Goal: Task Accomplishment & Management: Manage account settings

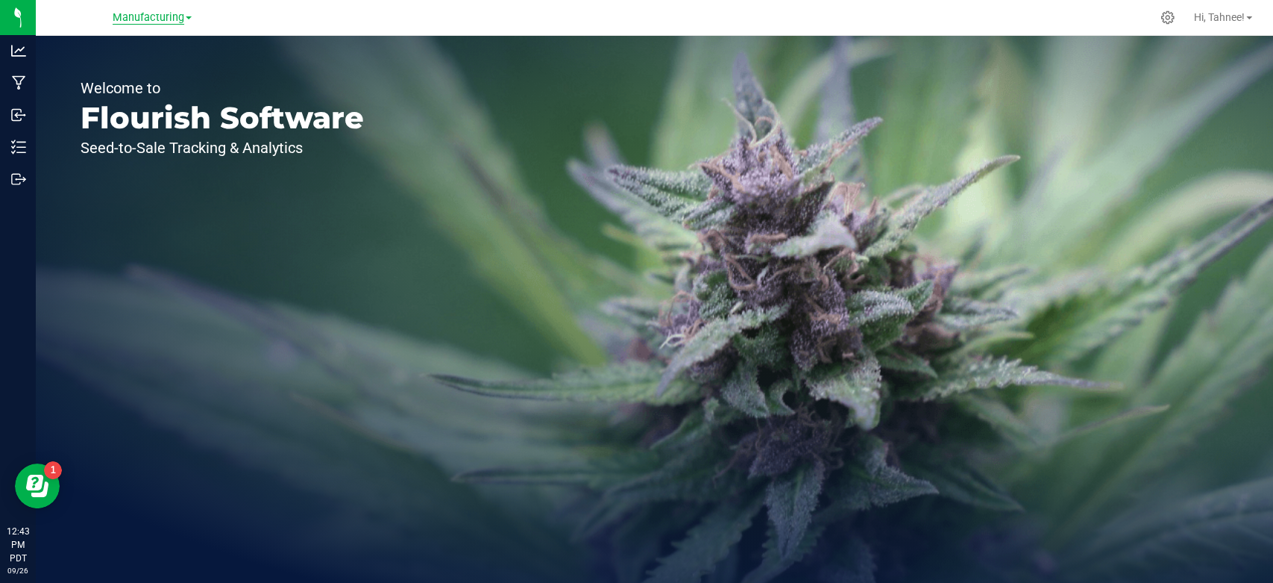
click at [151, 14] on span "Manufacturing" at bounding box center [149, 17] width 72 height 13
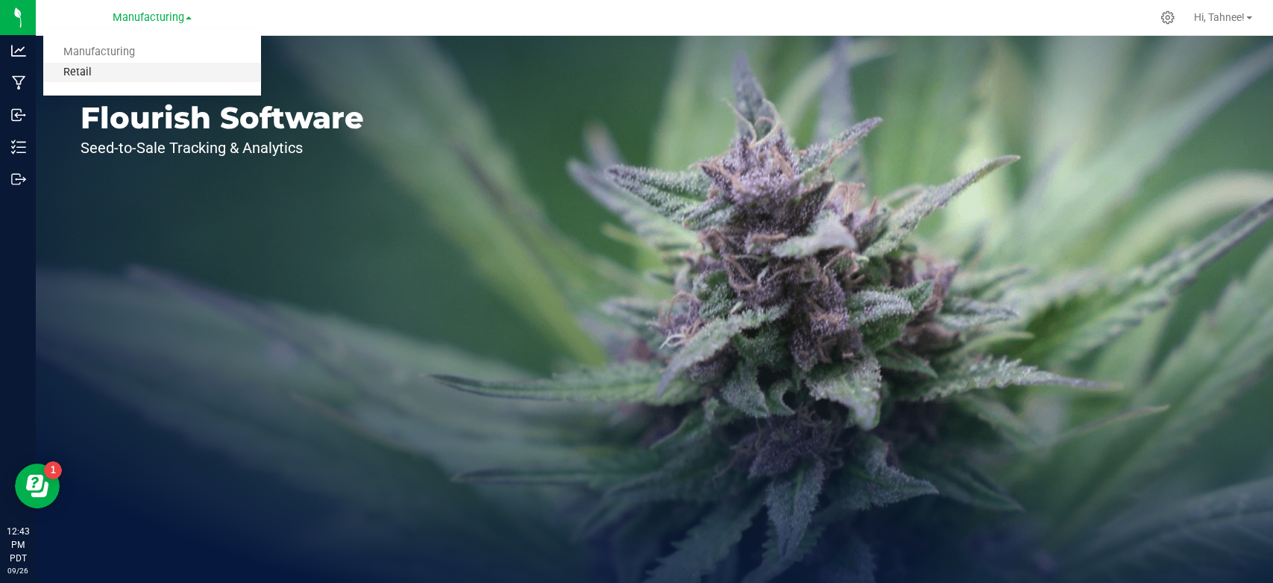
click at [75, 68] on link "Retail" at bounding box center [152, 73] width 218 height 20
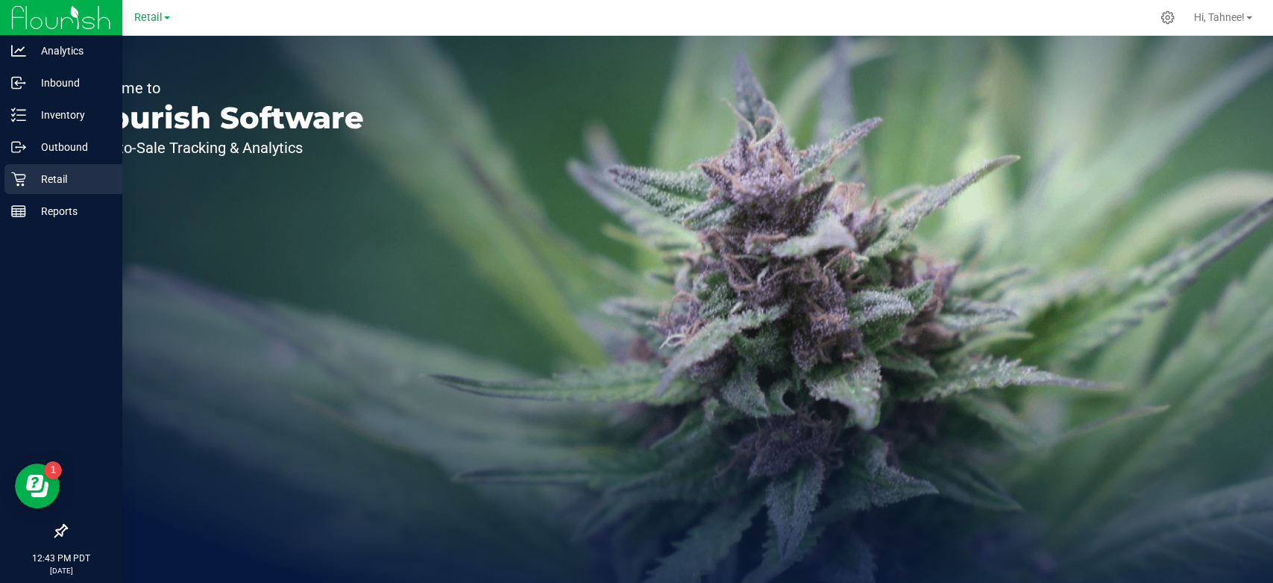
click at [53, 182] on p "Retail" at bounding box center [71, 179] width 90 height 18
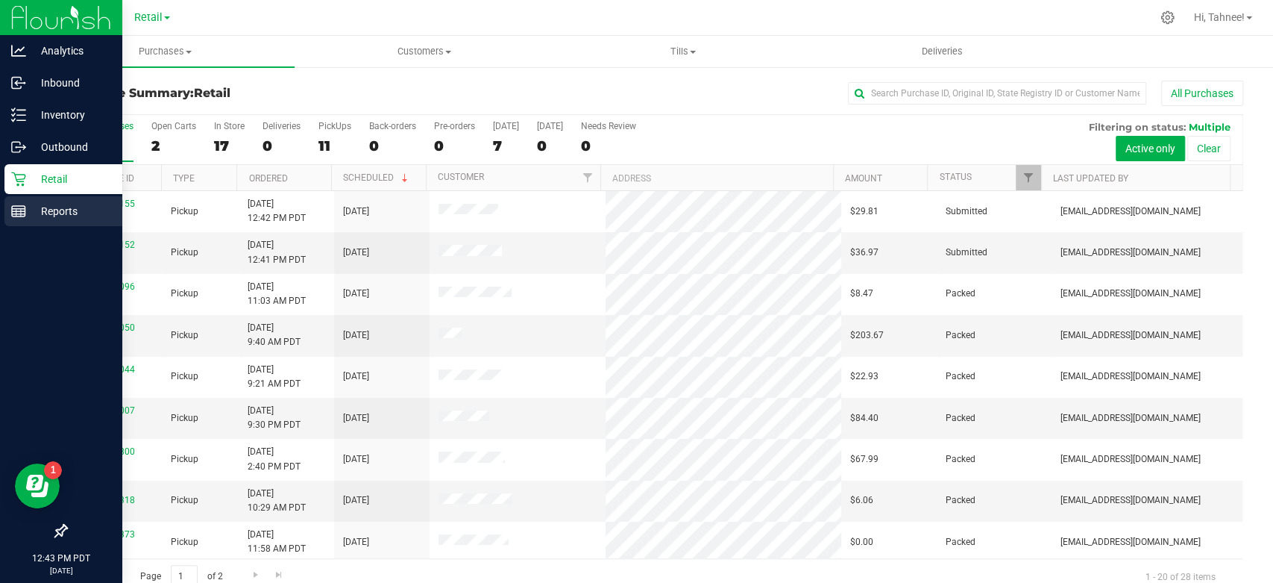
click at [58, 201] on div "Reports" at bounding box center [63, 211] width 118 height 30
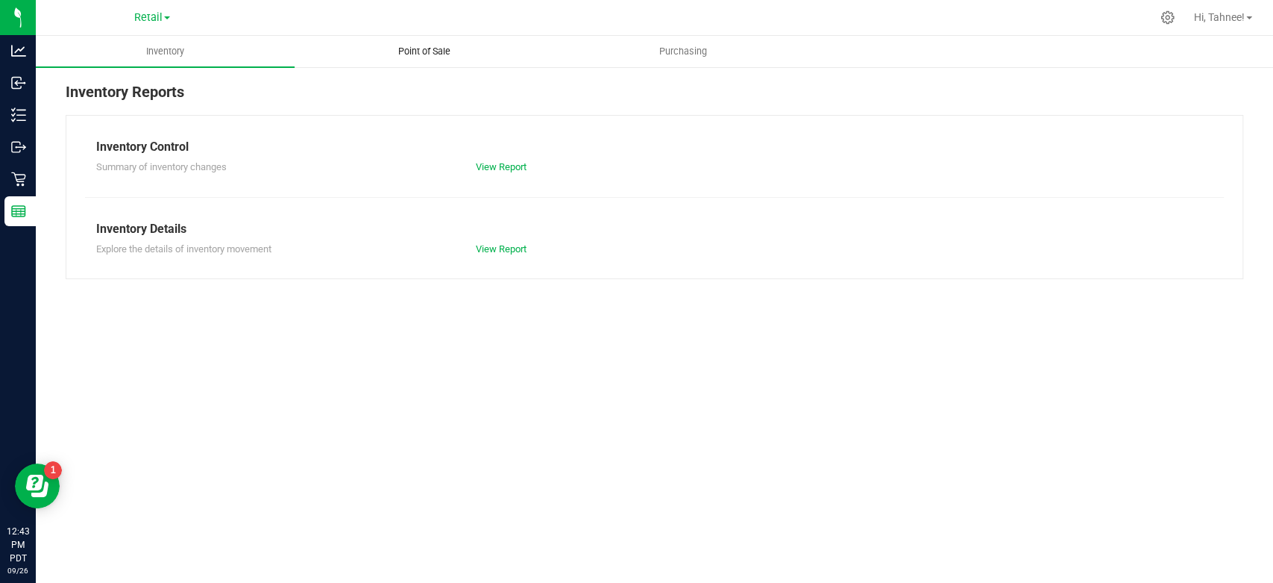
click at [430, 49] on span "Point of Sale" at bounding box center [424, 51] width 92 height 13
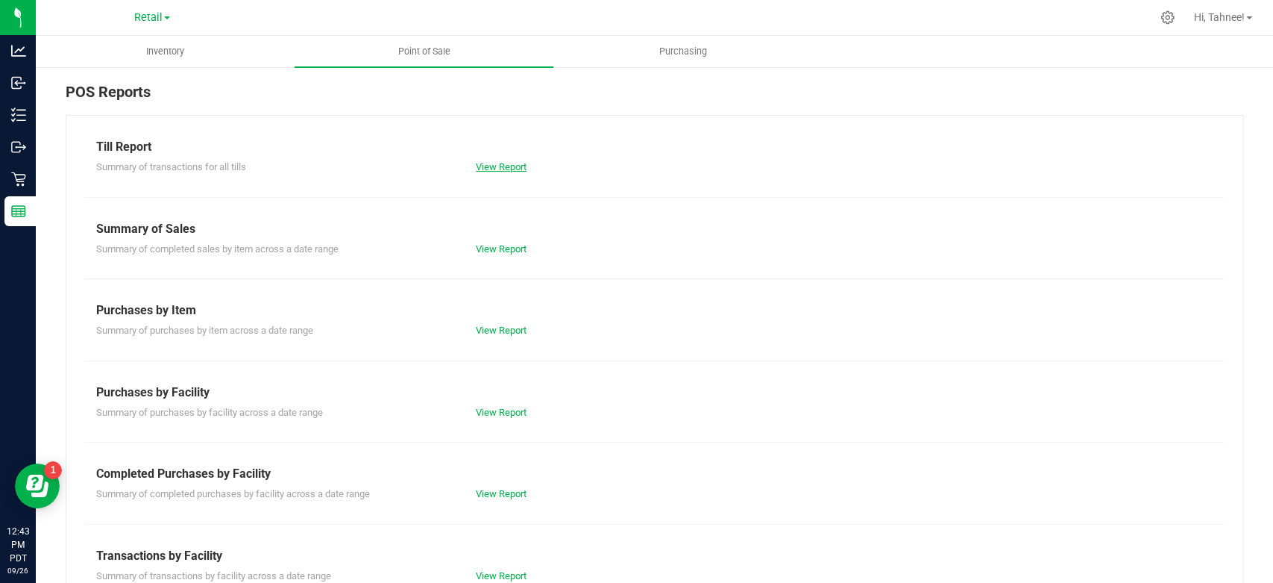
click at [522, 170] on link "View Report" at bounding box center [501, 166] width 51 height 11
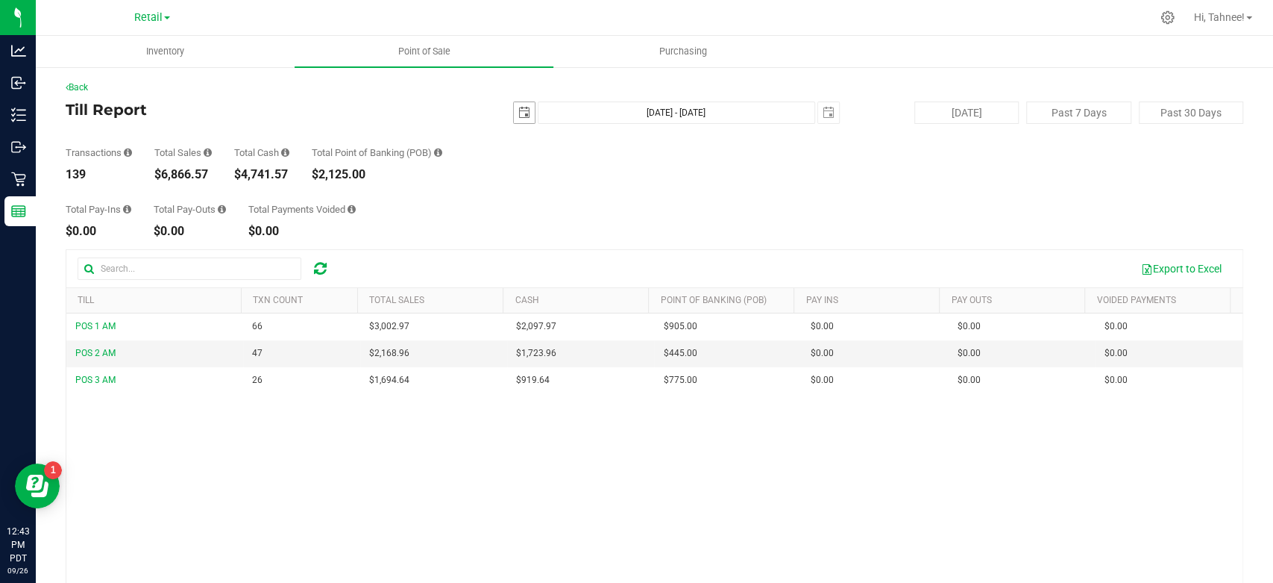
click at [522, 112] on span "select" at bounding box center [524, 113] width 12 height 12
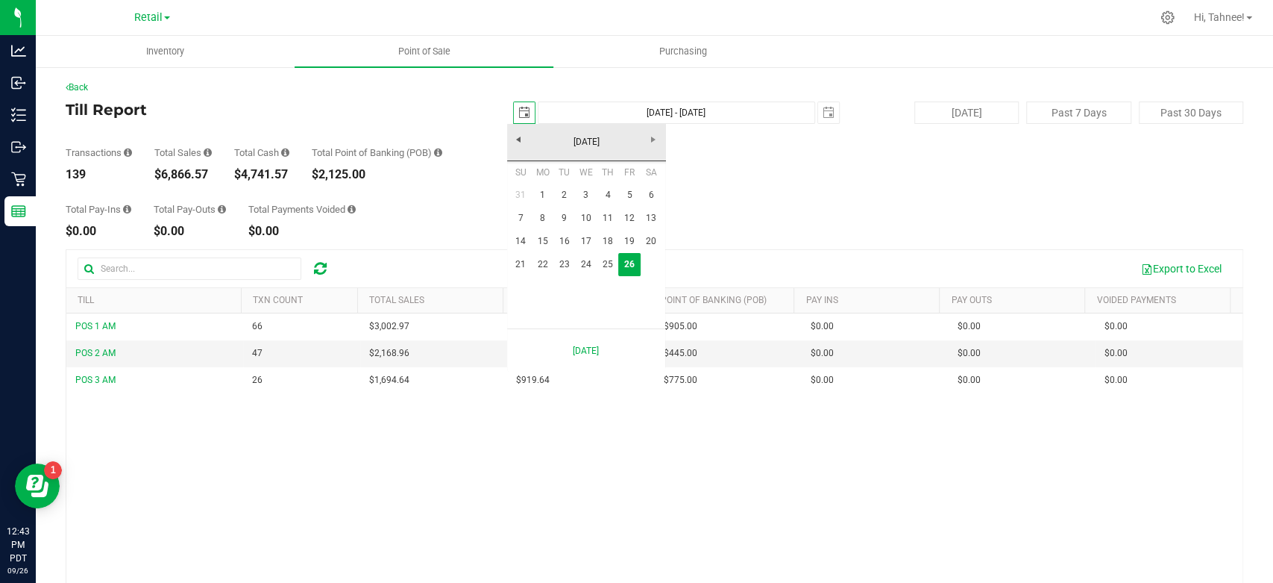
scroll to position [0, 40]
click at [609, 260] on link "25" at bounding box center [608, 264] width 22 height 23
type input "[DATE]"
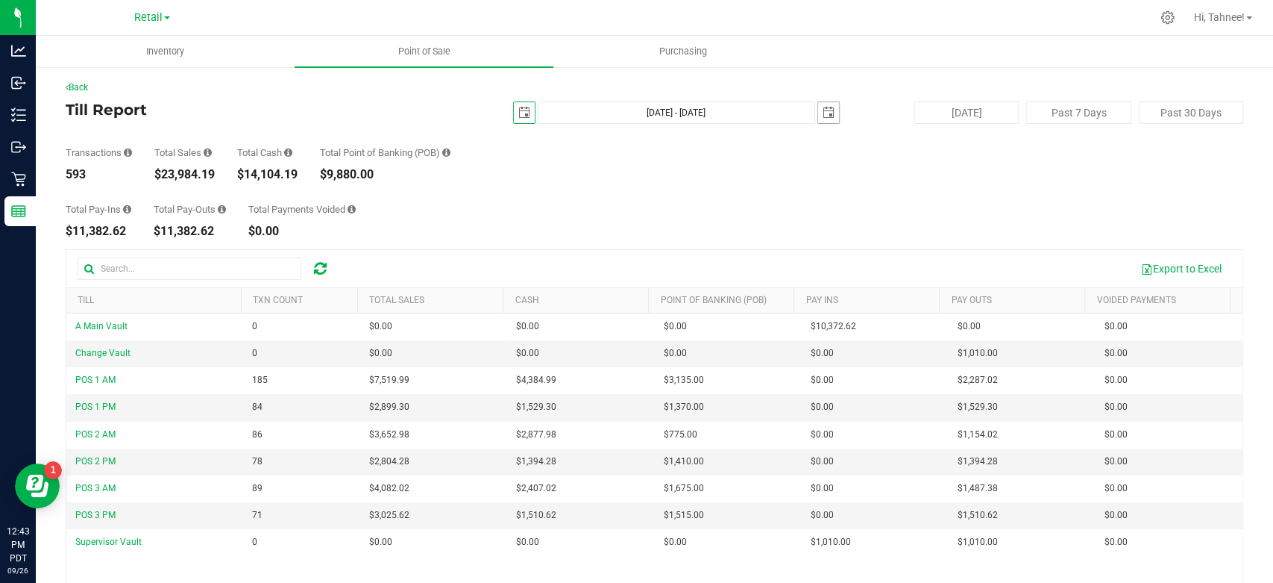
click at [823, 112] on span "select" at bounding box center [829, 113] width 12 height 12
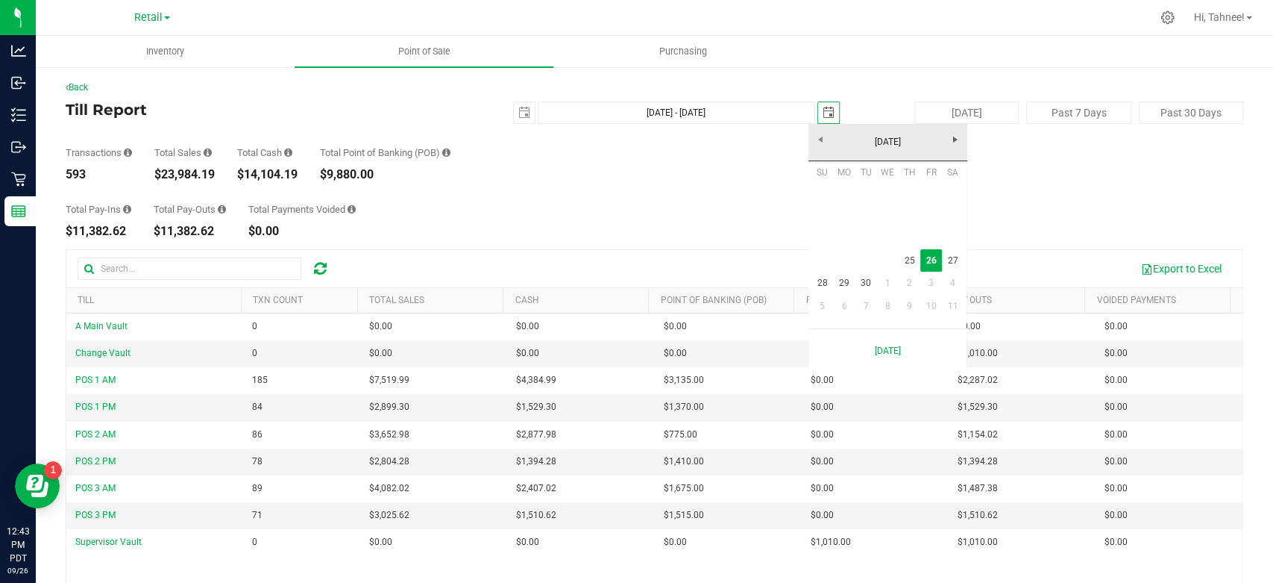
scroll to position [0, 40]
click at [907, 264] on link "25" at bounding box center [910, 260] width 22 height 23
type input "[DATE] - [DATE]"
type input "[DATE]"
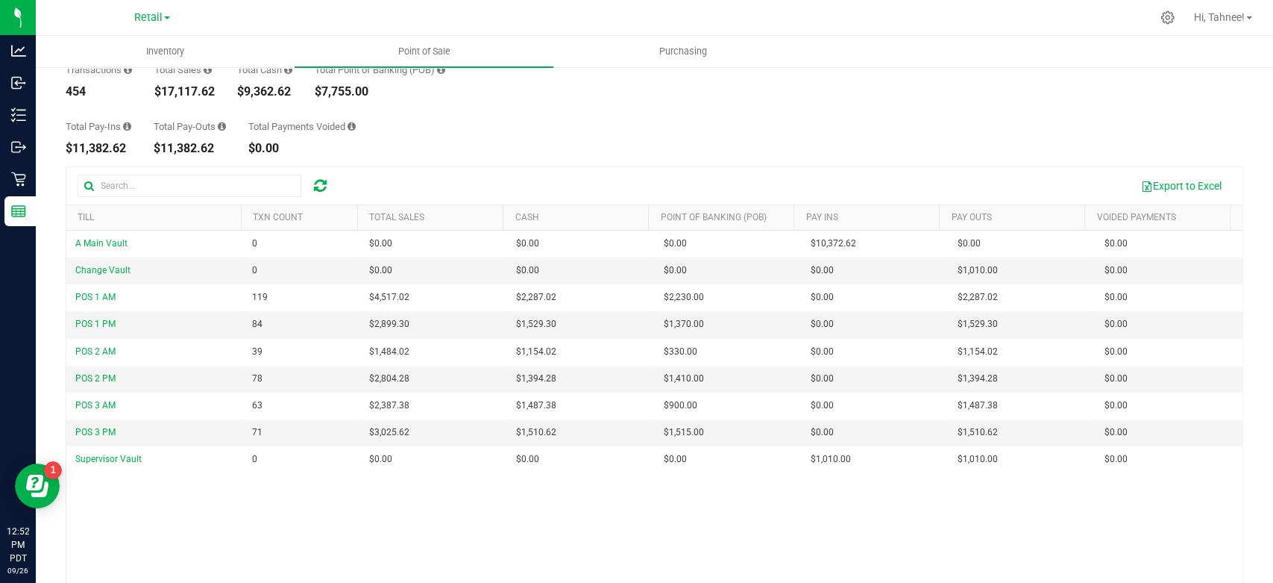
scroll to position [83, 0]
click at [155, 22] on span "Retail" at bounding box center [148, 17] width 28 height 13
click at [96, 51] on link "Manufacturing" at bounding box center [152, 53] width 218 height 20
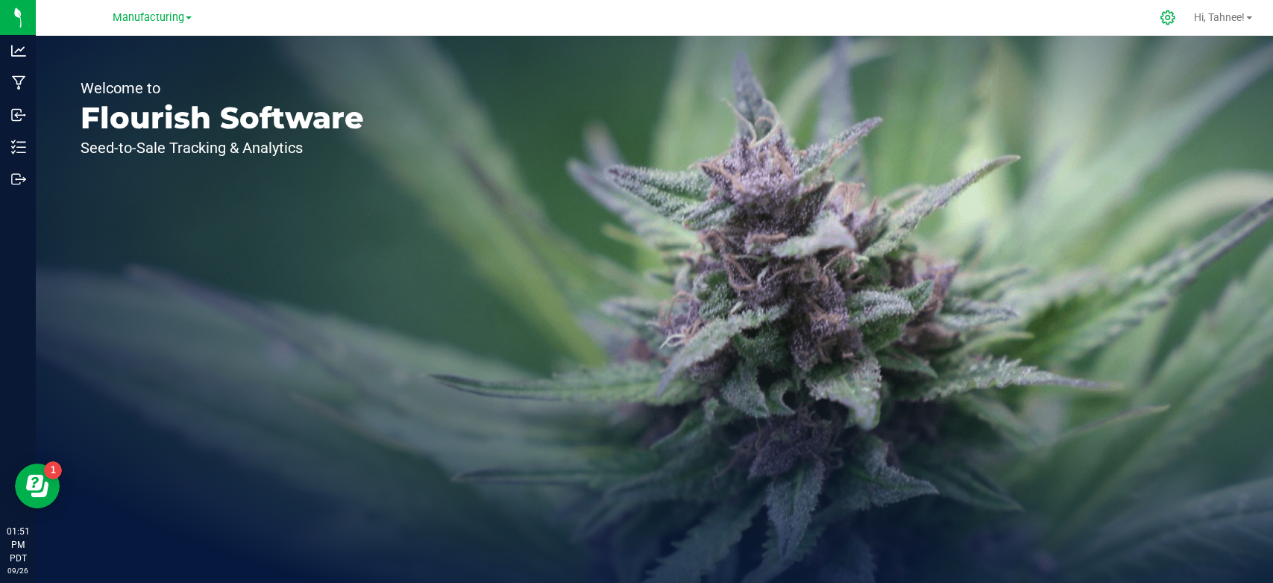
click at [1158, 16] on div at bounding box center [1168, 18] width 21 height 16
click at [1170, 22] on icon at bounding box center [1168, 18] width 16 height 16
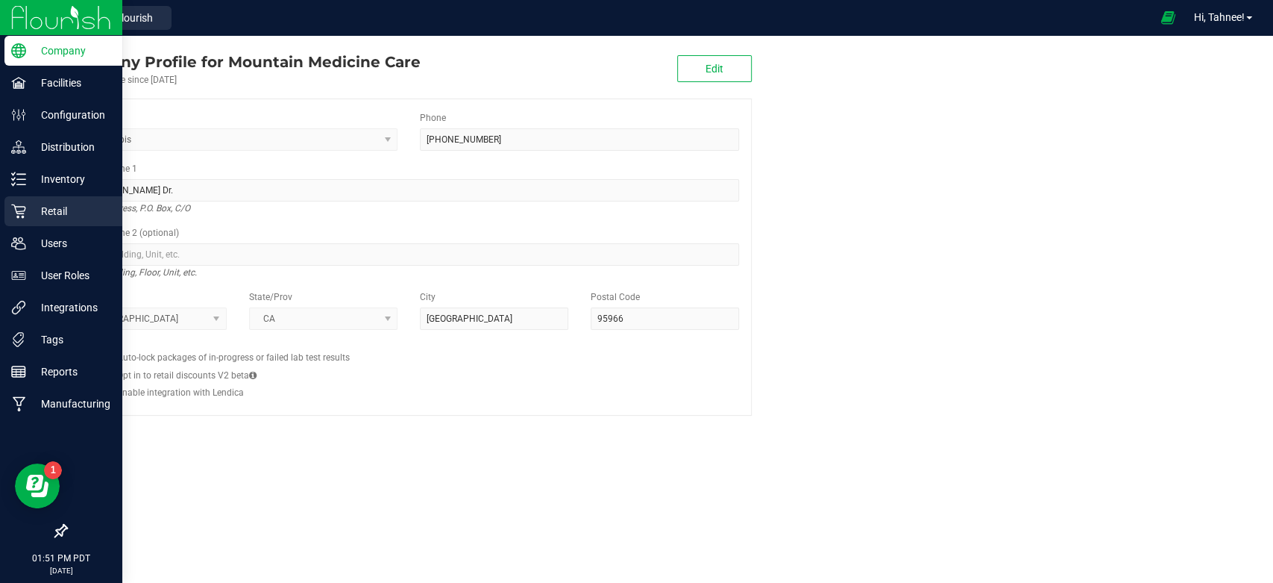
click at [46, 211] on p "Retail" at bounding box center [71, 211] width 90 height 18
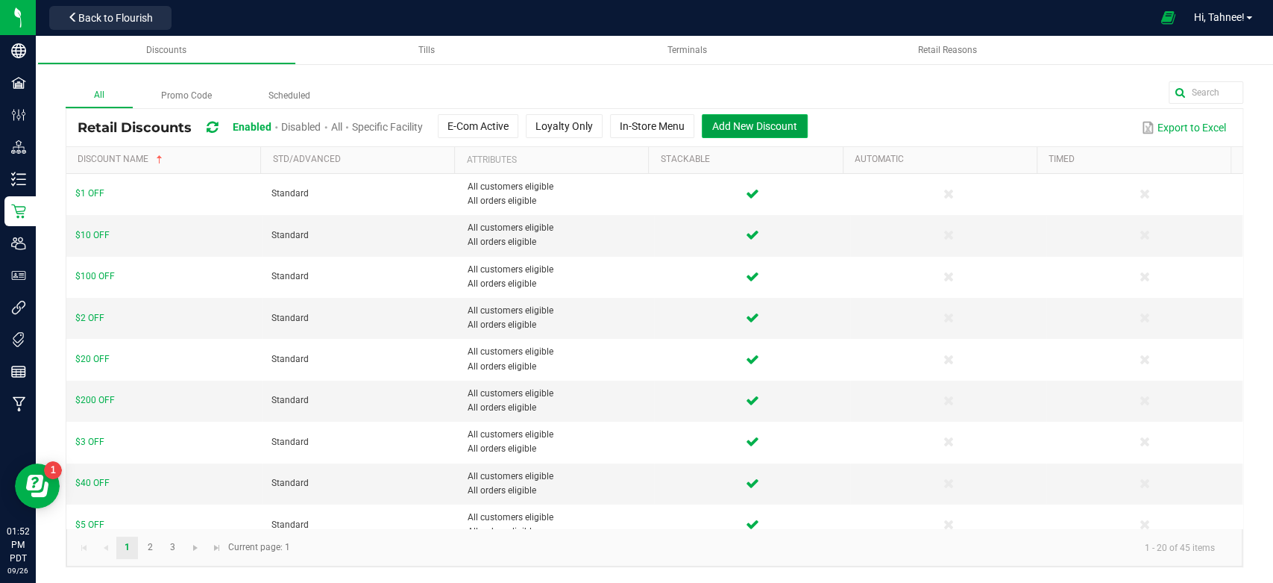
click at [769, 127] on span "Add New Discount" at bounding box center [754, 126] width 85 height 12
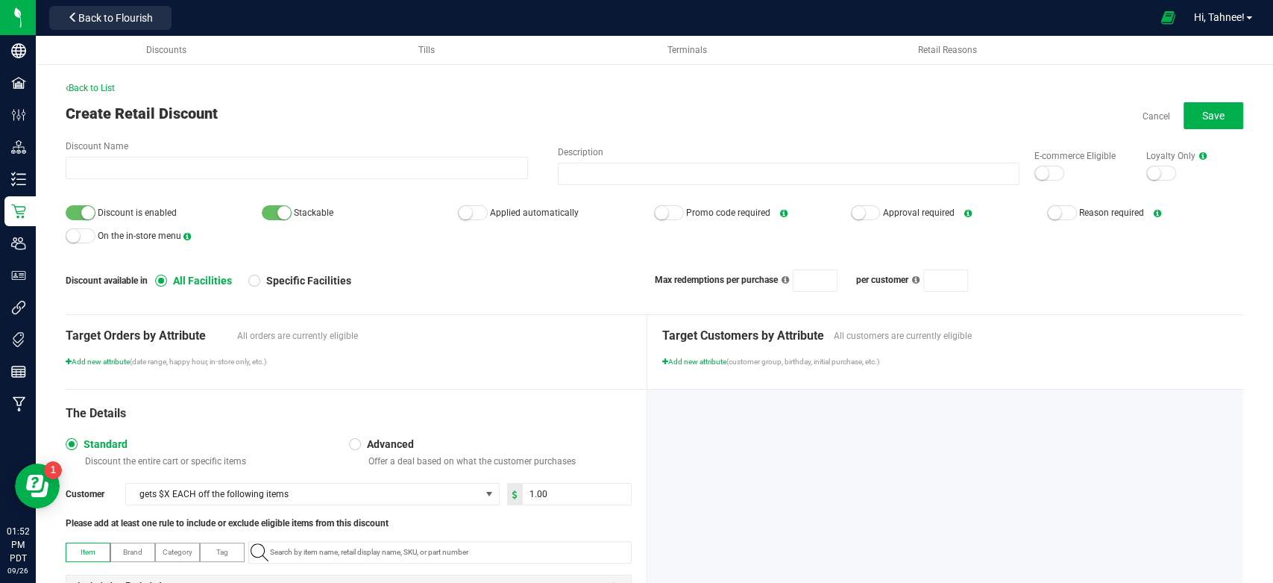
click at [262, 215] on div at bounding box center [277, 212] width 30 height 15
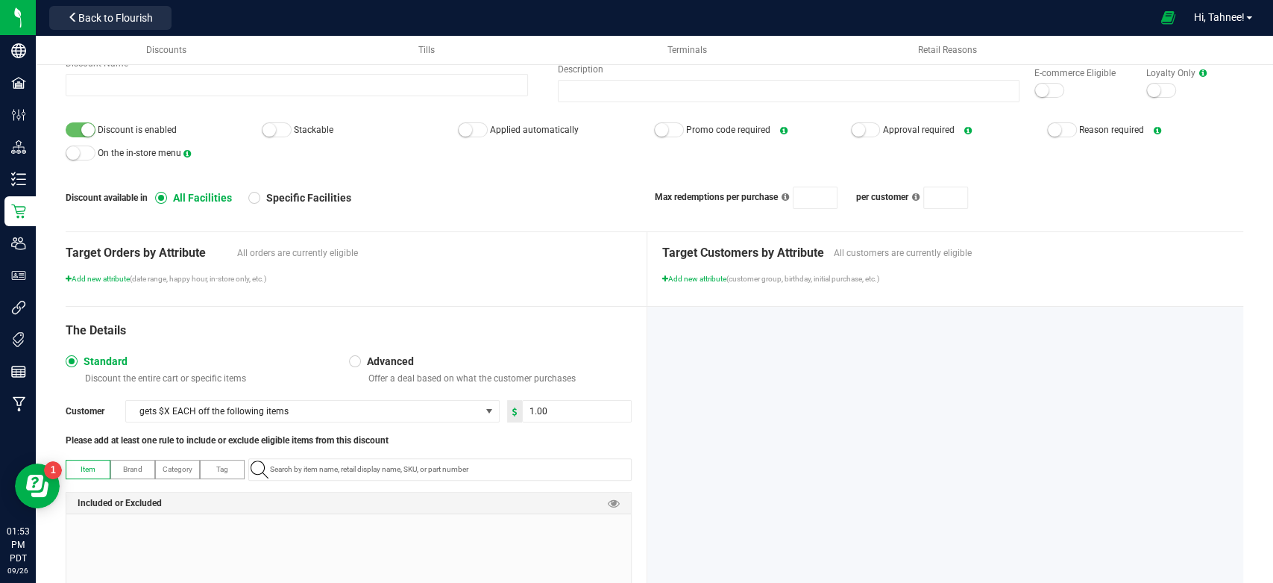
click at [676, 125] on div at bounding box center [669, 129] width 30 height 15
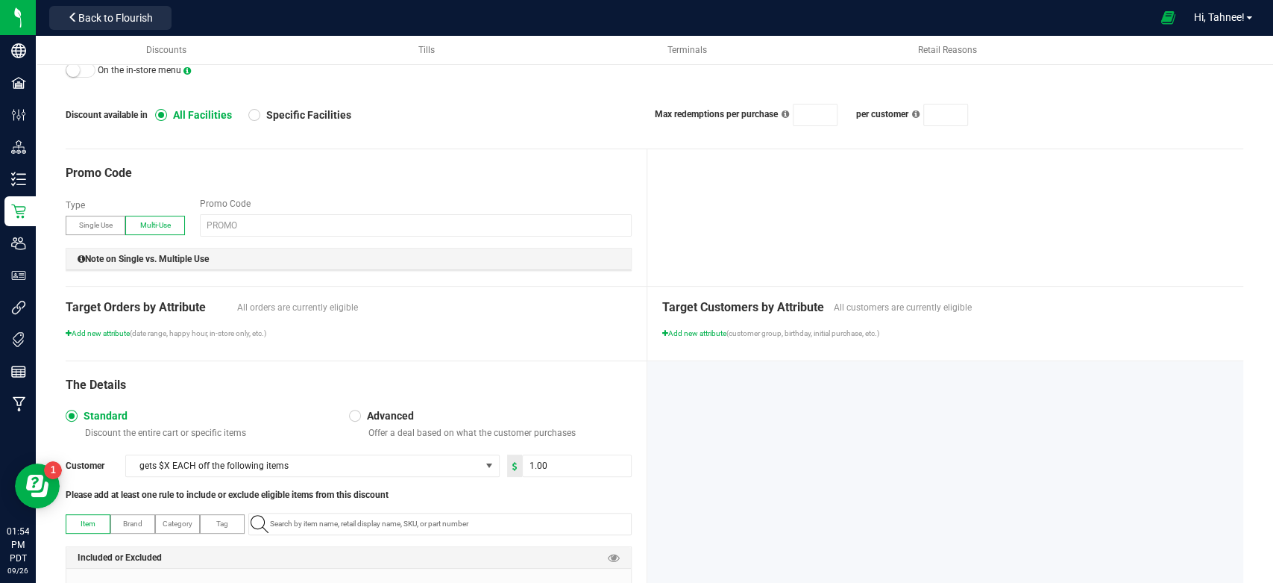
scroll to position [248, 0]
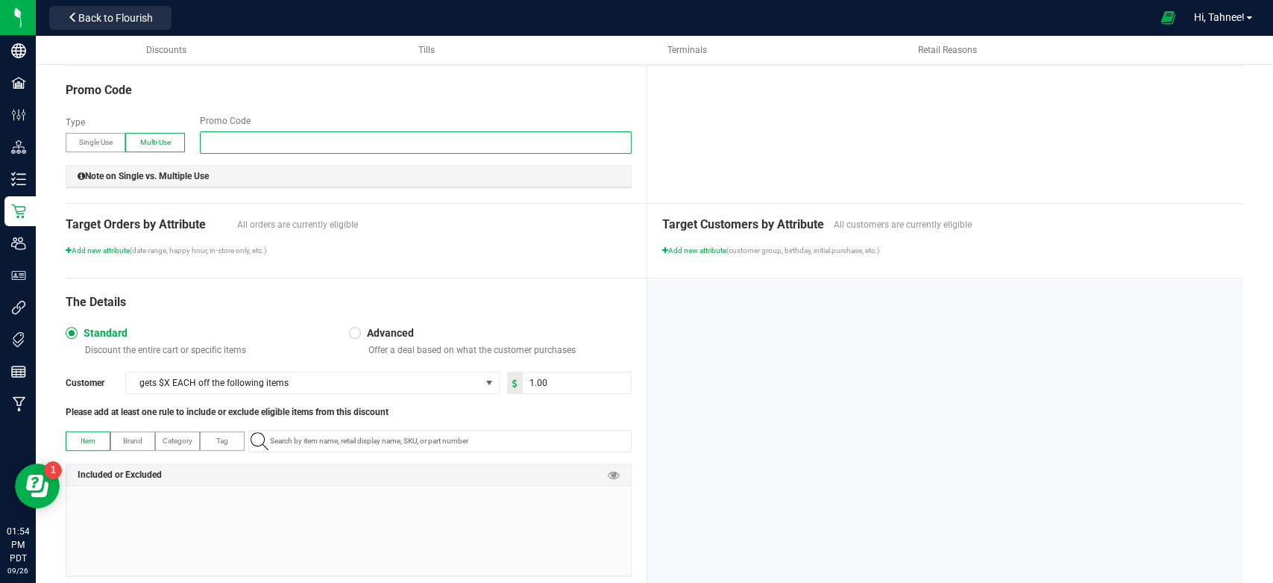
click at [310, 154] on input "text" at bounding box center [416, 142] width 432 height 22
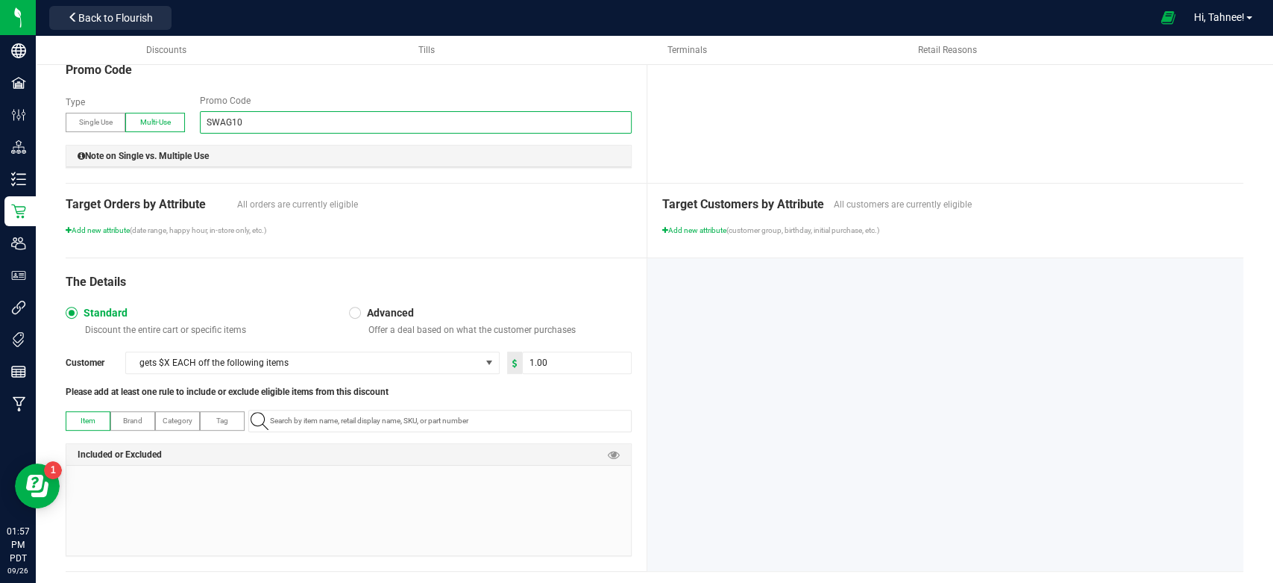
scroll to position [306, 0]
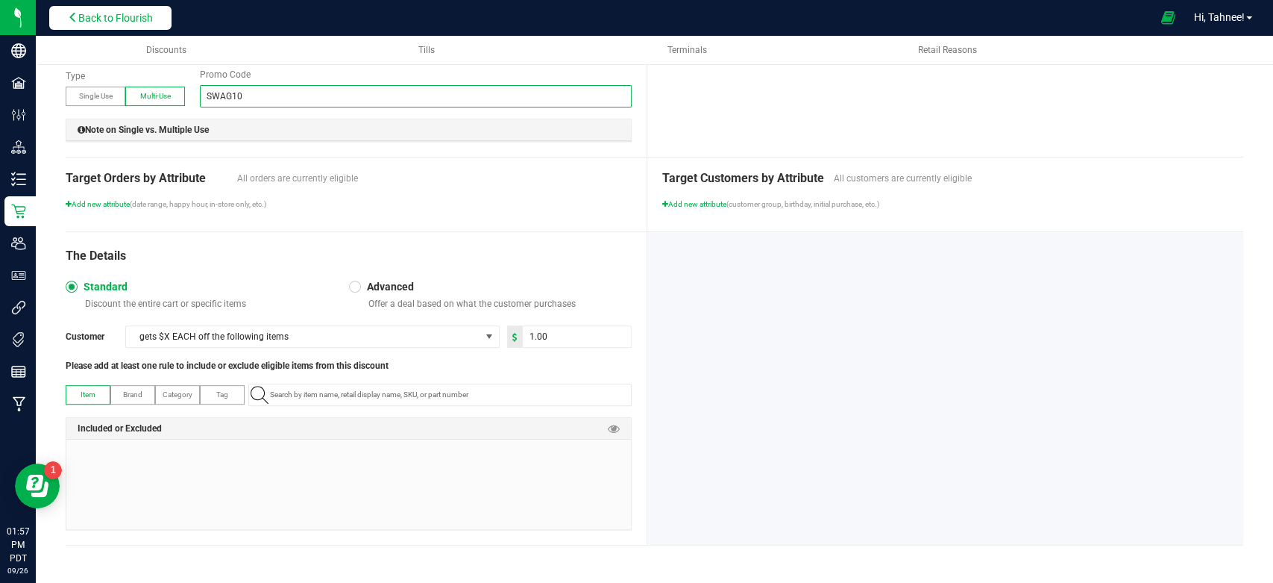
type input "SWAG10"
click at [117, 10] on button "Back to Flourish" at bounding box center [110, 18] width 122 height 24
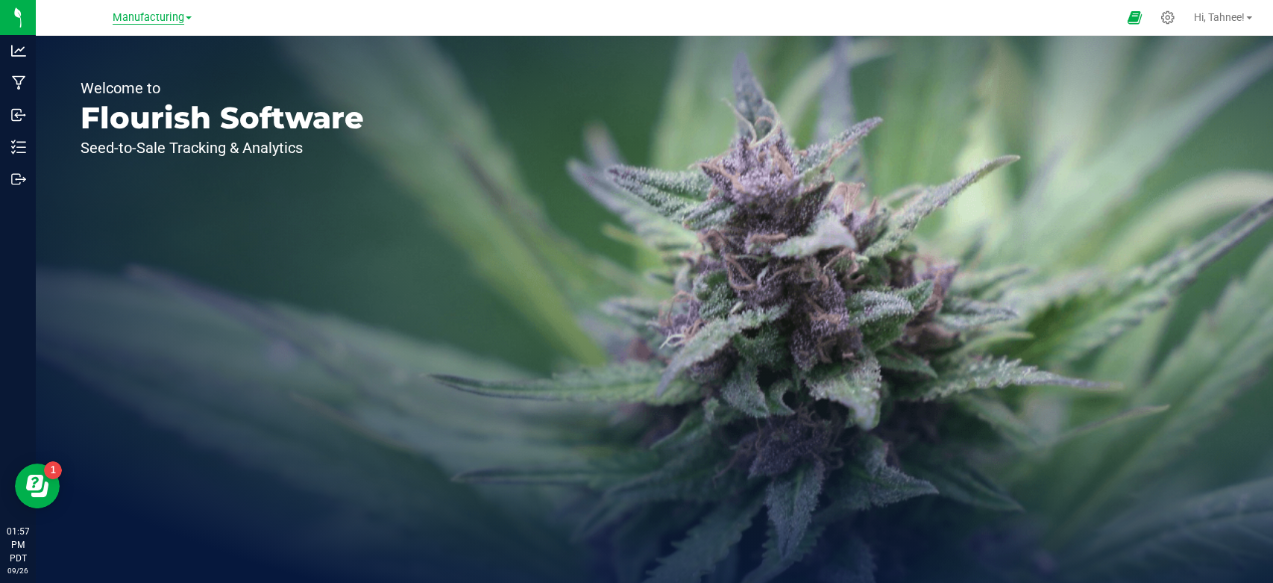
click at [173, 21] on span "Manufacturing" at bounding box center [149, 17] width 72 height 13
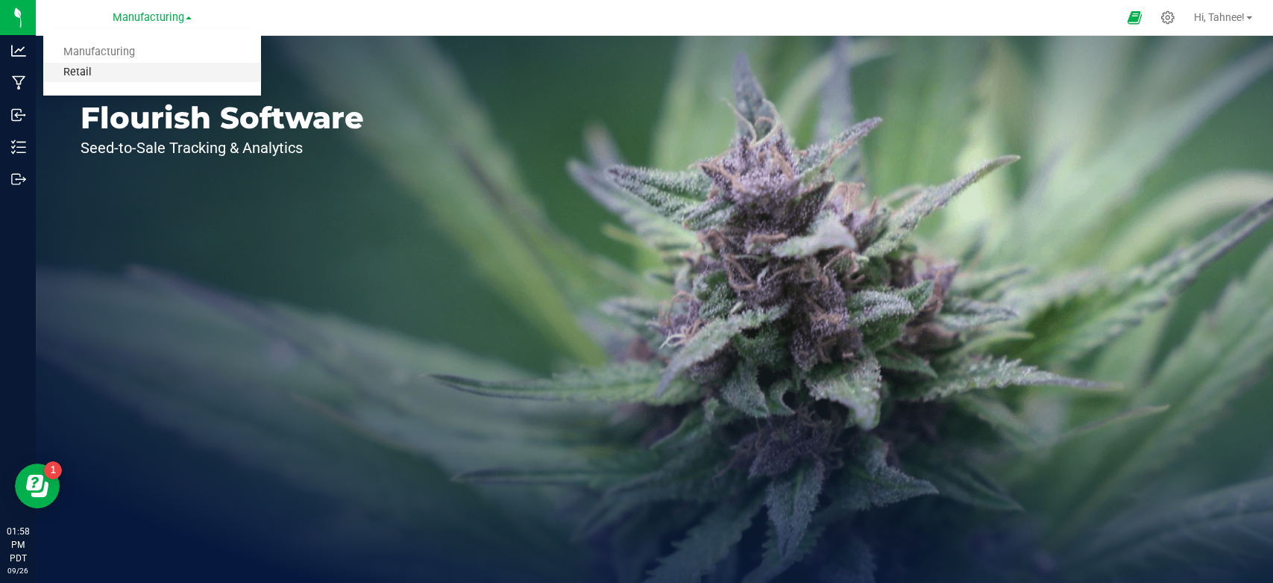
click at [123, 72] on link "Retail" at bounding box center [152, 73] width 218 height 20
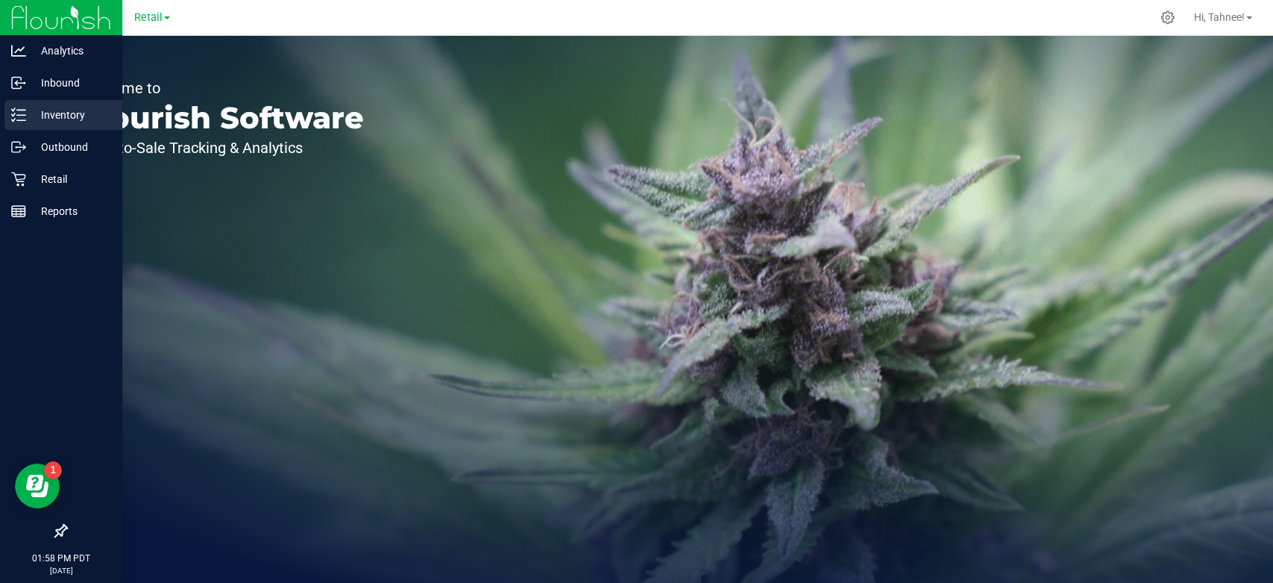
click at [67, 119] on p "Inventory" at bounding box center [71, 115] width 90 height 18
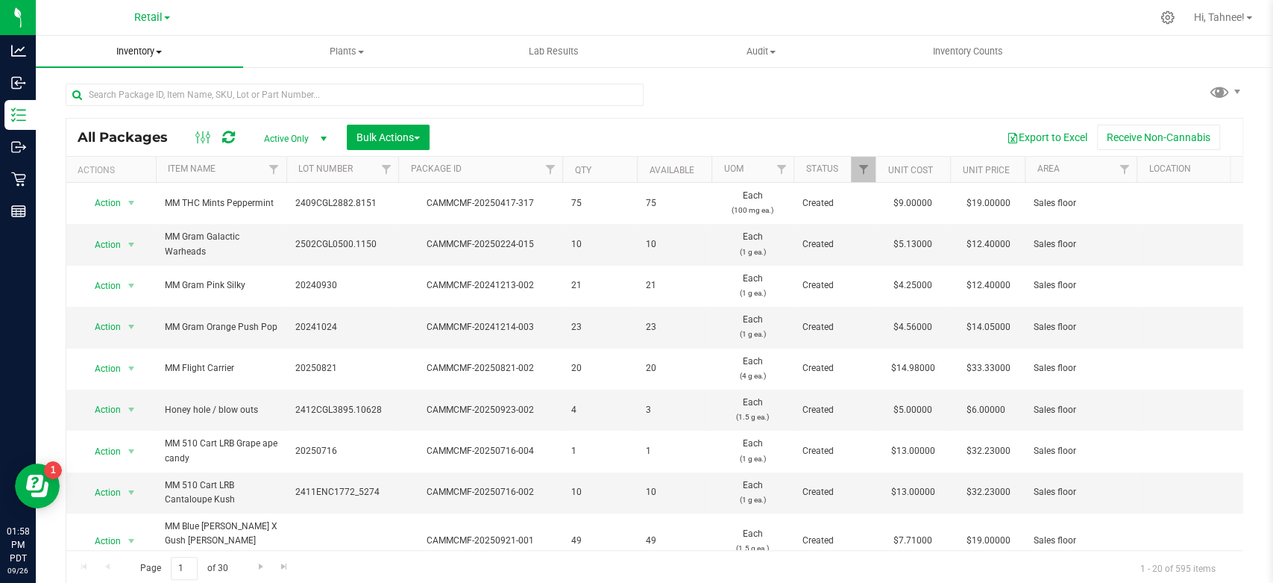
click at [145, 51] on span "Inventory" at bounding box center [139, 51] width 207 height 13
click at [107, 105] on span "All inventory" at bounding box center [86, 107] width 101 height 13
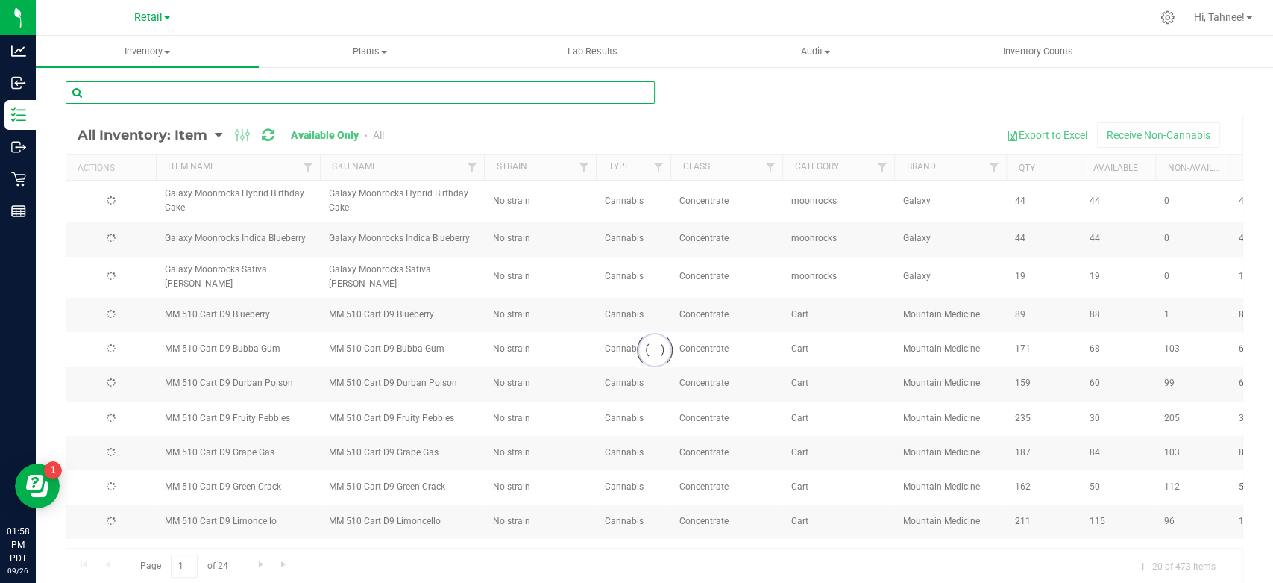
click at [269, 95] on input "text" at bounding box center [360, 92] width 589 height 22
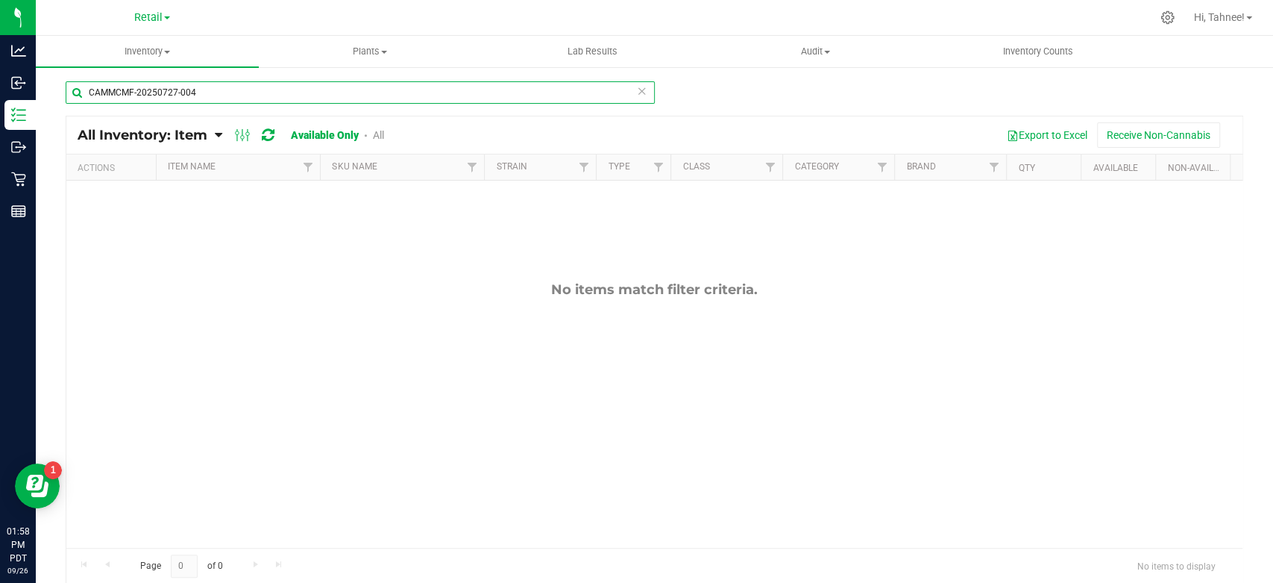
type input "CAMMCMF-20250727-004"
click at [373, 134] on div "Available Only All" at bounding box center [337, 135] width 93 height 12
click at [377, 135] on link "All" at bounding box center [378, 135] width 11 height 12
click at [392, 107] on div "CAMMCMF-20250727-004" at bounding box center [360, 98] width 589 height 34
click at [639, 93] on icon at bounding box center [642, 90] width 10 height 18
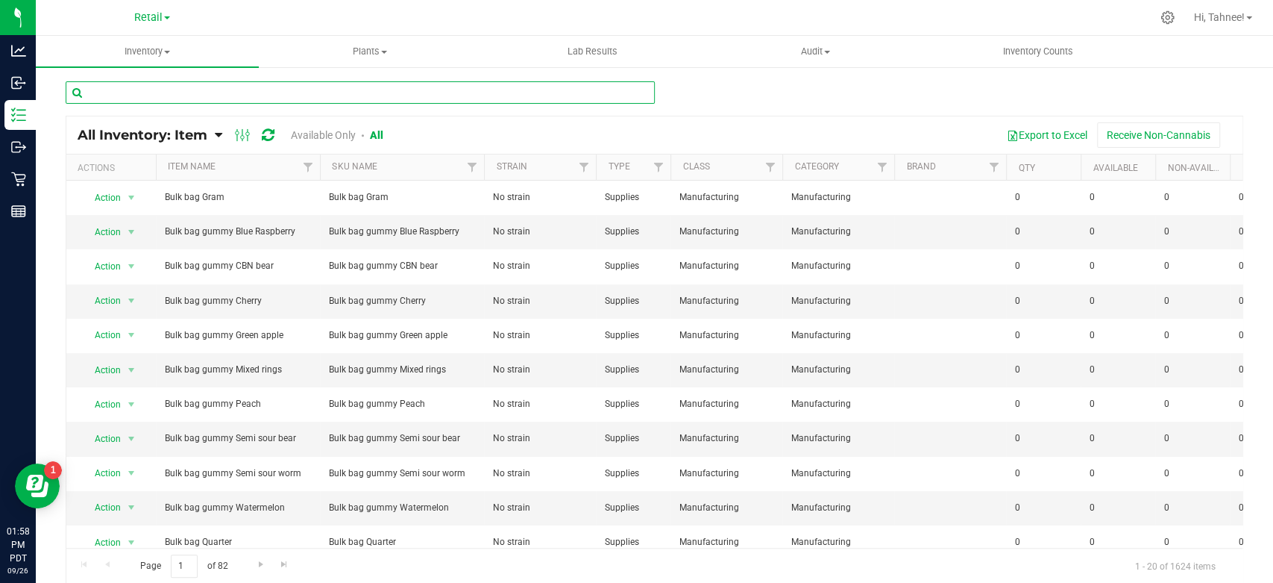
click at [358, 101] on input "text" at bounding box center [360, 92] width 589 height 22
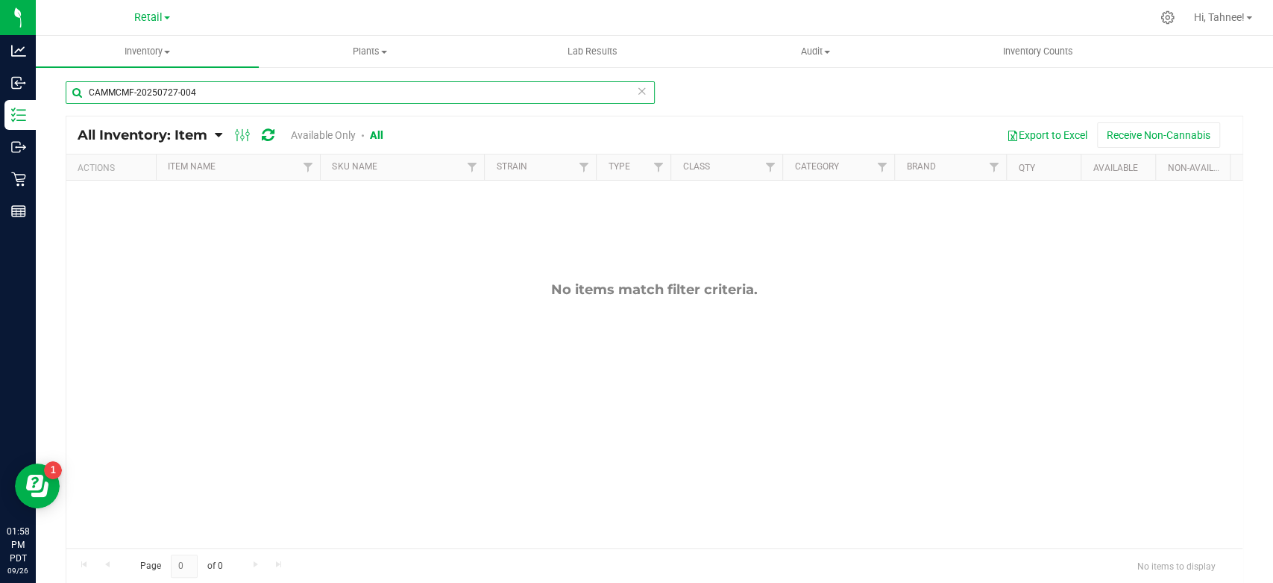
click at [645, 89] on input "CAMMCMF-20250727-004" at bounding box center [360, 92] width 589 height 22
type input "CAMMCMF-20250727-004"
click at [637, 92] on icon at bounding box center [642, 90] width 10 height 18
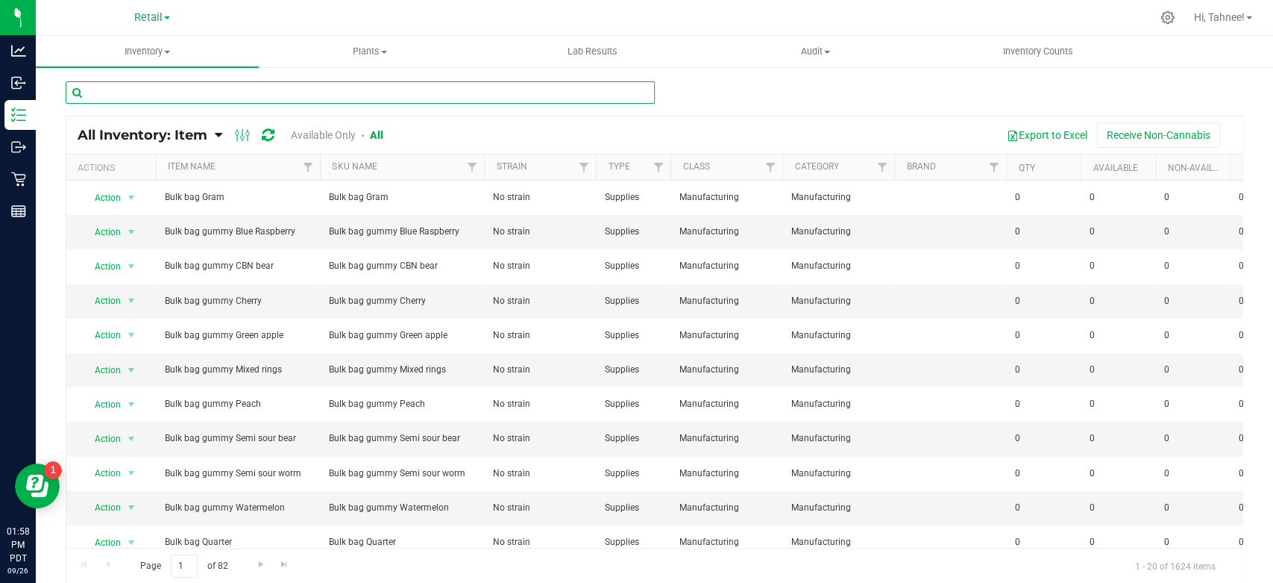
click at [286, 92] on input "text" at bounding box center [360, 92] width 589 height 22
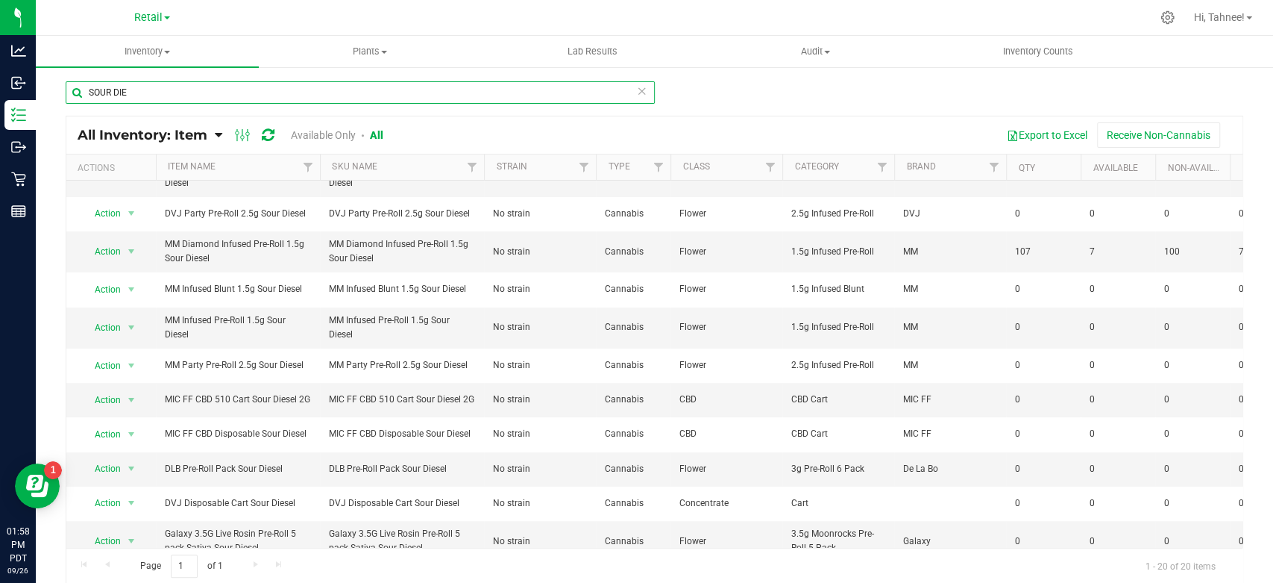
scroll to position [331, 0]
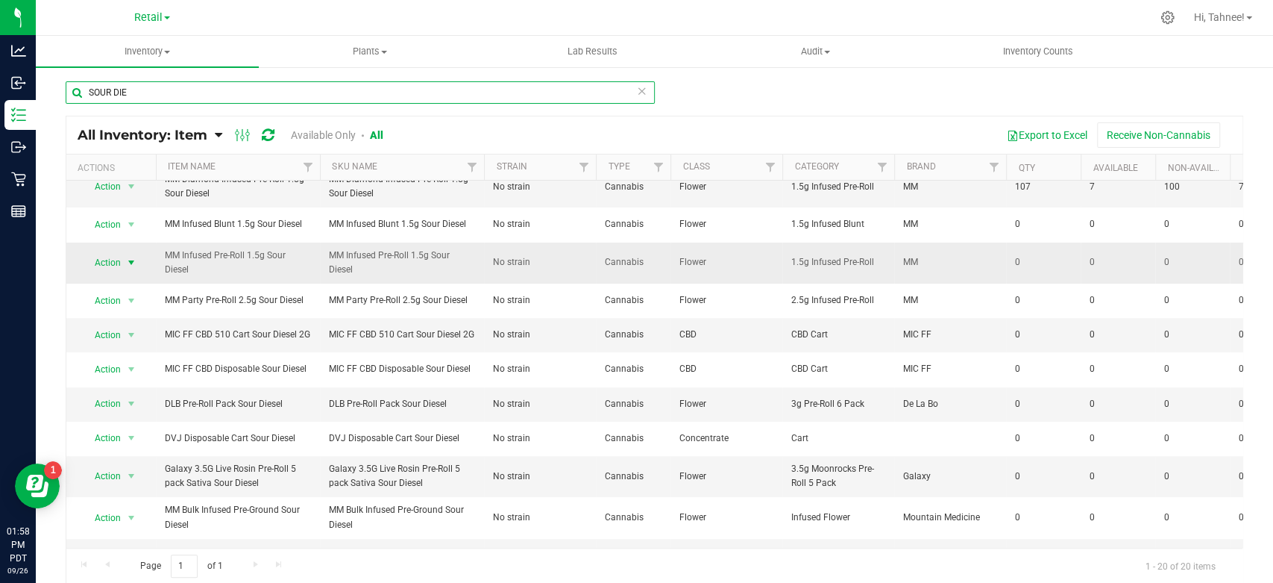
type input "SOUR DIE"
click at [107, 255] on span "Action" at bounding box center [101, 262] width 40 height 21
click at [118, 319] on li "View packages" at bounding box center [124, 308] width 84 height 22
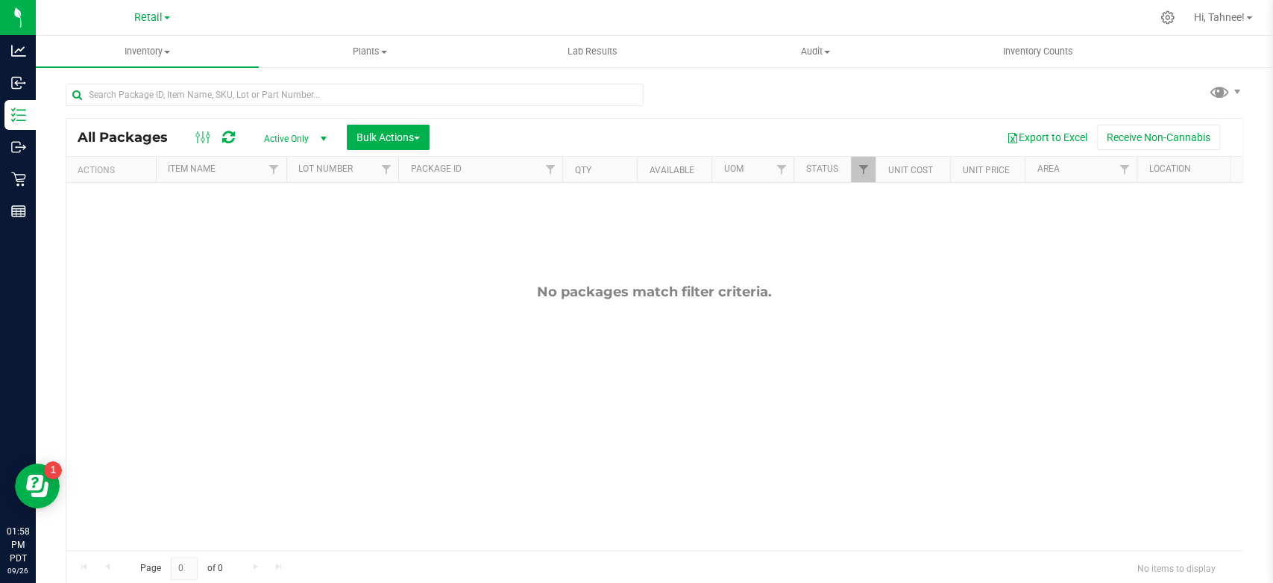
click at [301, 130] on span "Active Only" at bounding box center [292, 138] width 82 height 21
click at [274, 230] on li "All" at bounding box center [291, 229] width 81 height 22
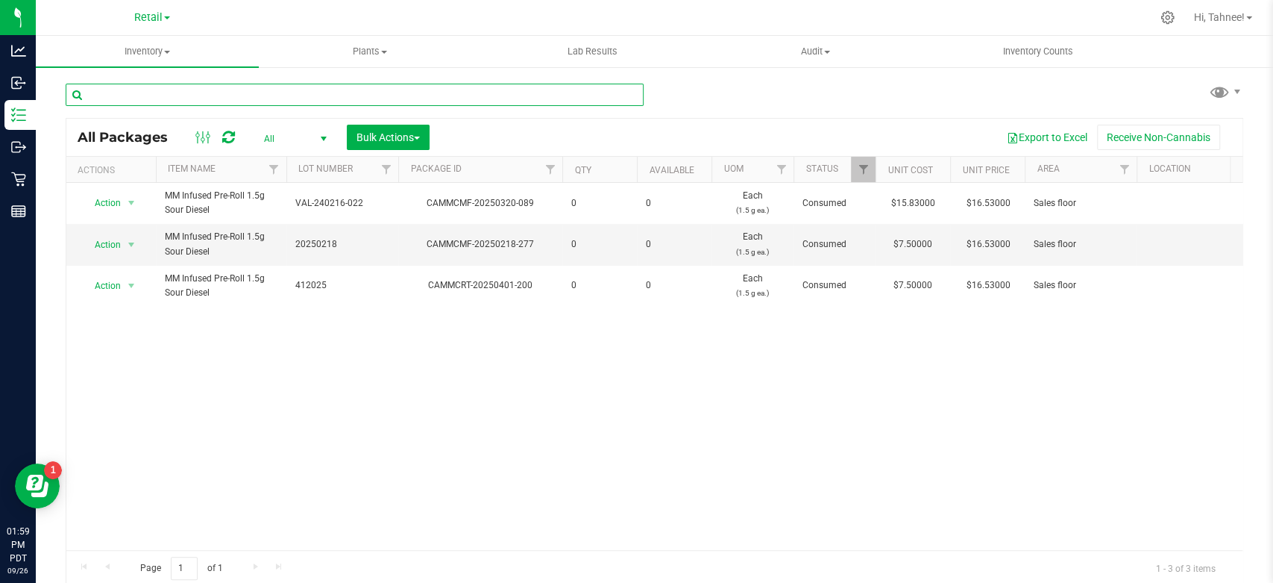
click at [313, 88] on input "text" at bounding box center [355, 95] width 578 height 22
type input "SOUR D"
click at [149, 59] on uib-tab-heading "Inventory All packages All inventory Waste log Create inventory" at bounding box center [147, 51] width 223 height 31
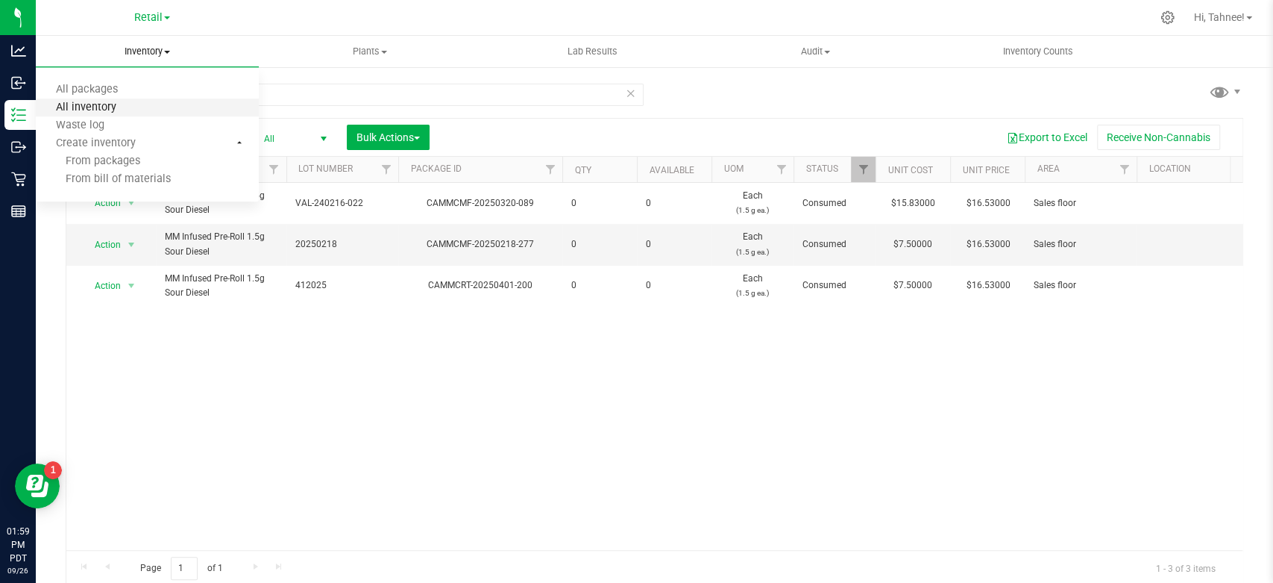
click at [95, 101] on span "All inventory" at bounding box center [86, 107] width 101 height 13
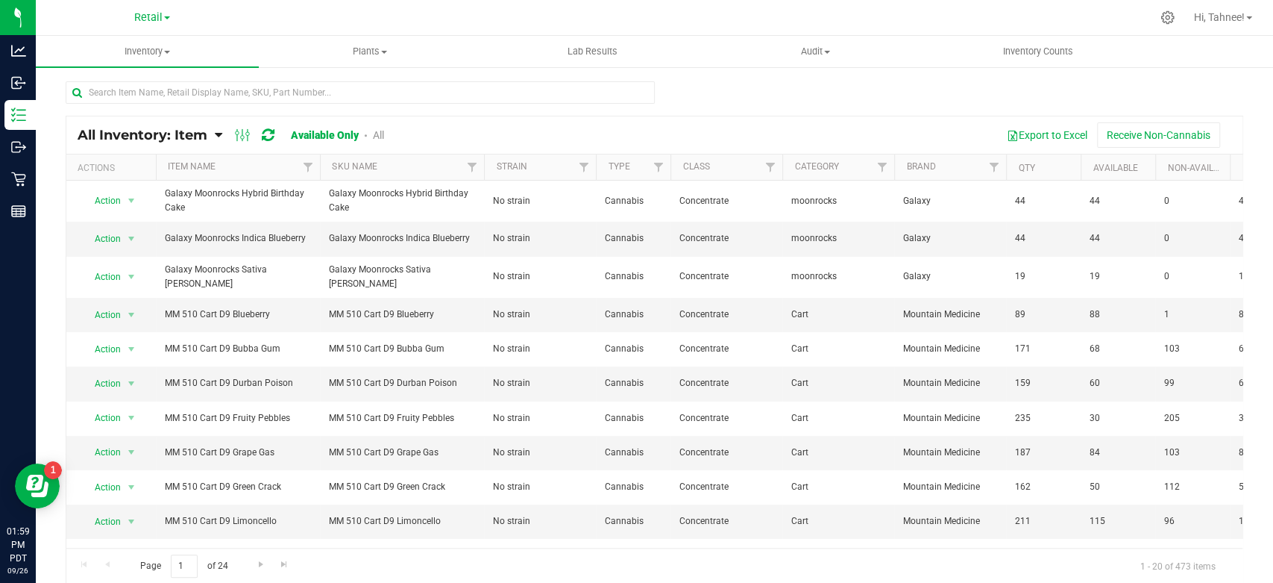
click at [372, 137] on div "Available Only All" at bounding box center [337, 135] width 93 height 12
click at [376, 133] on link "All" at bounding box center [378, 135] width 11 height 12
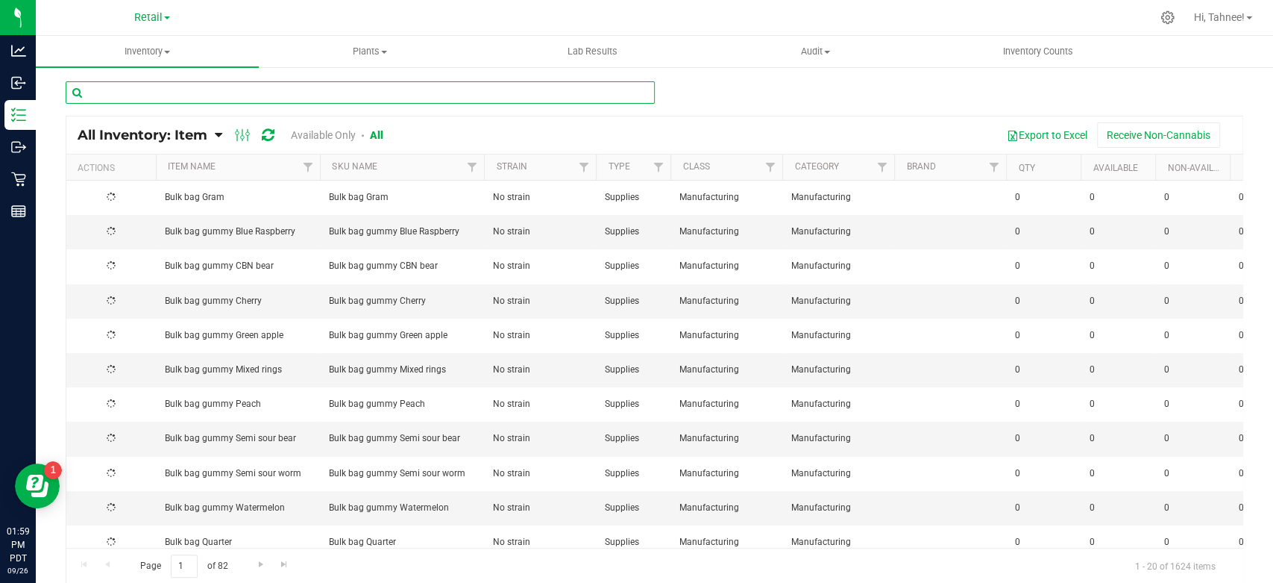
click at [380, 92] on input "text" at bounding box center [360, 92] width 589 height 22
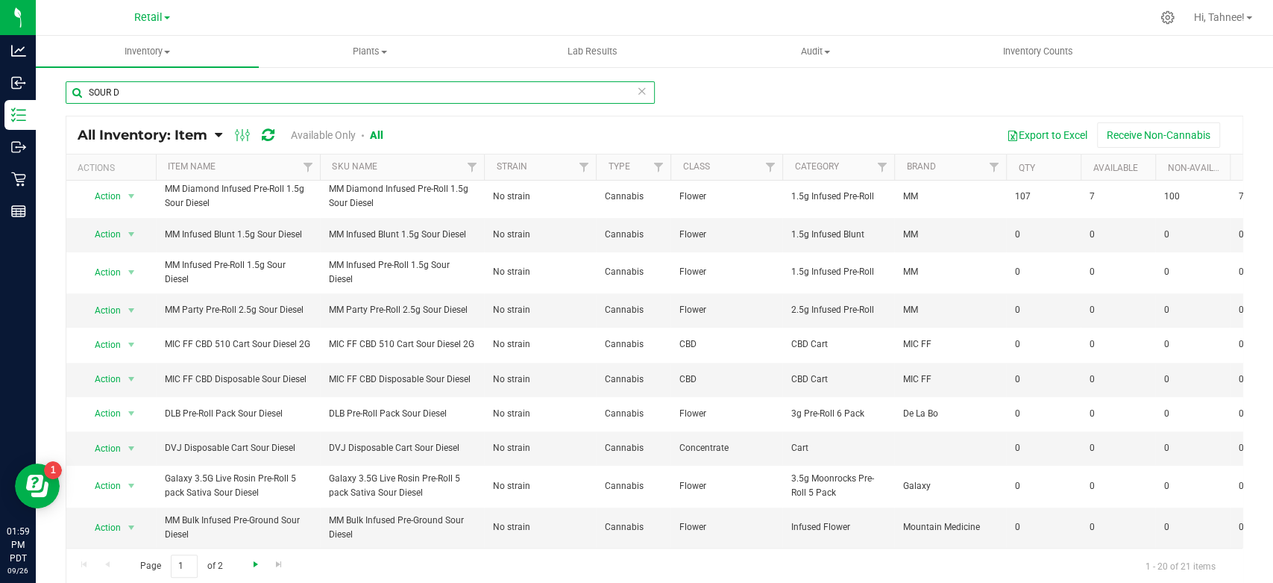
type input "SOUR D"
click at [251, 565] on span "Go to the next page" at bounding box center [256, 564] width 12 height 12
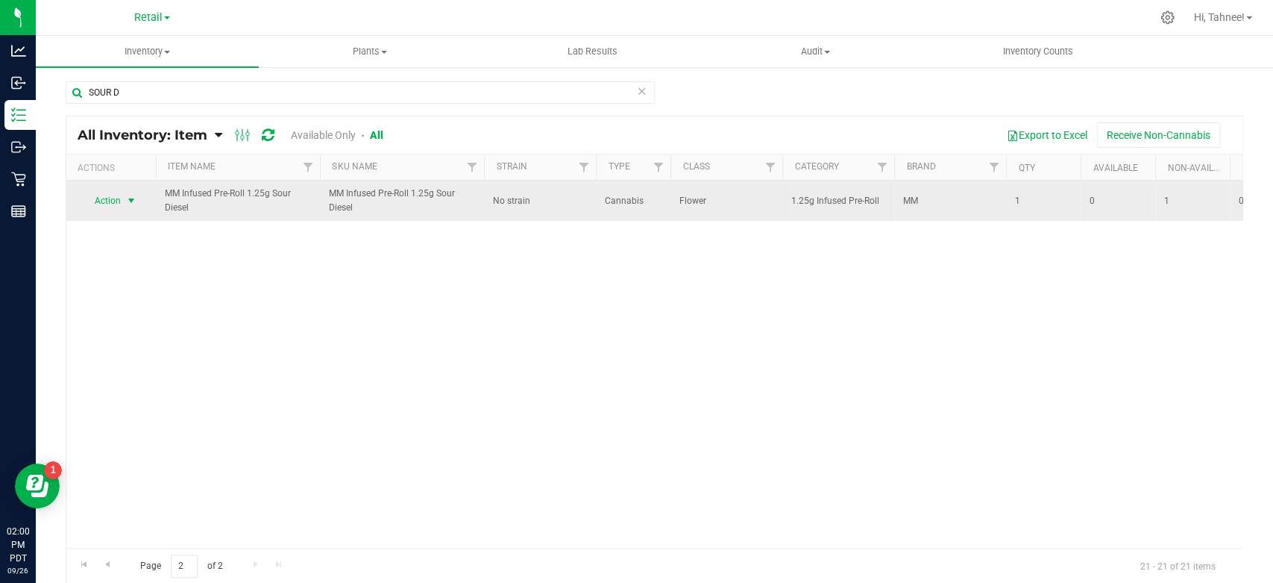
click at [128, 201] on span "select" at bounding box center [131, 201] width 12 height 12
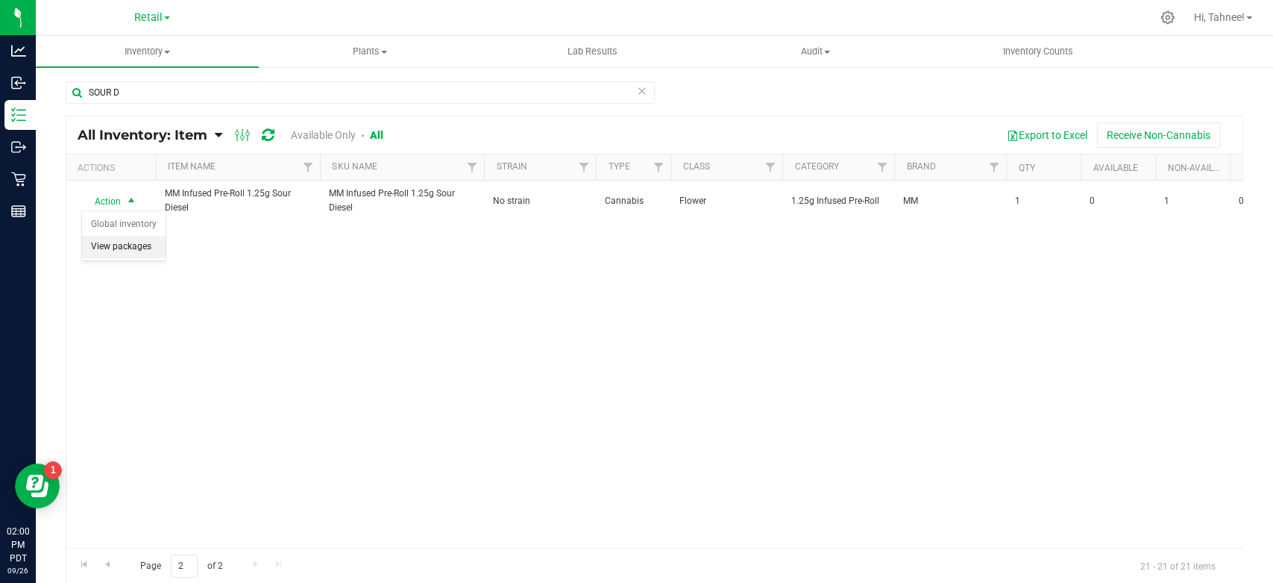
click at [146, 258] on li "View packages" at bounding box center [124, 247] width 84 height 22
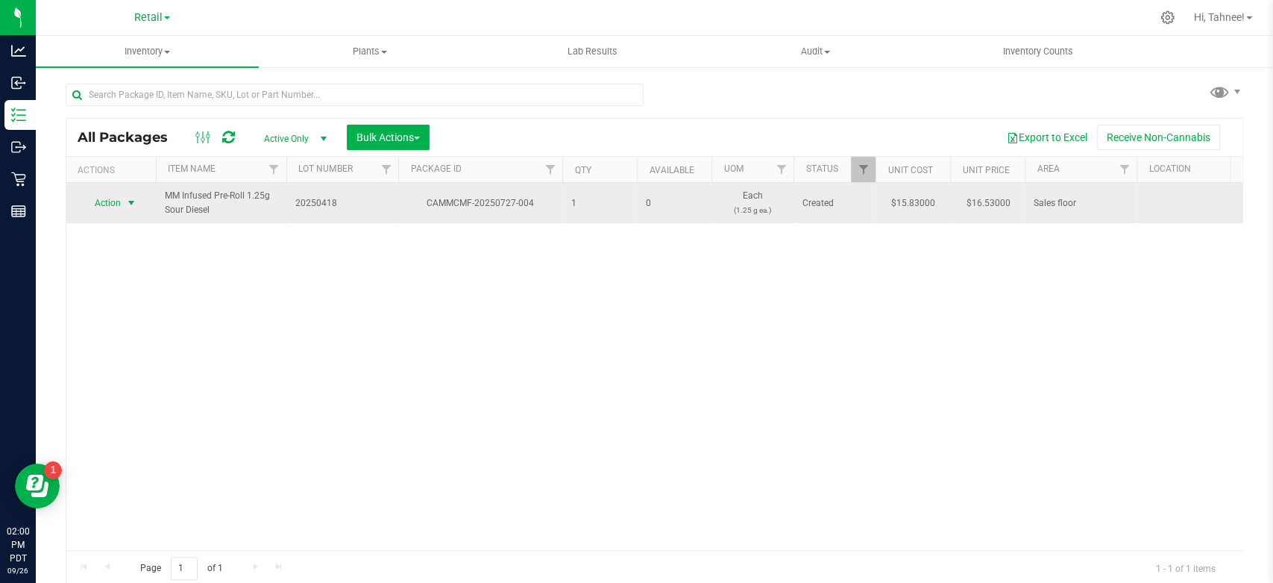
click at [106, 204] on span "Action" at bounding box center [101, 202] width 40 height 21
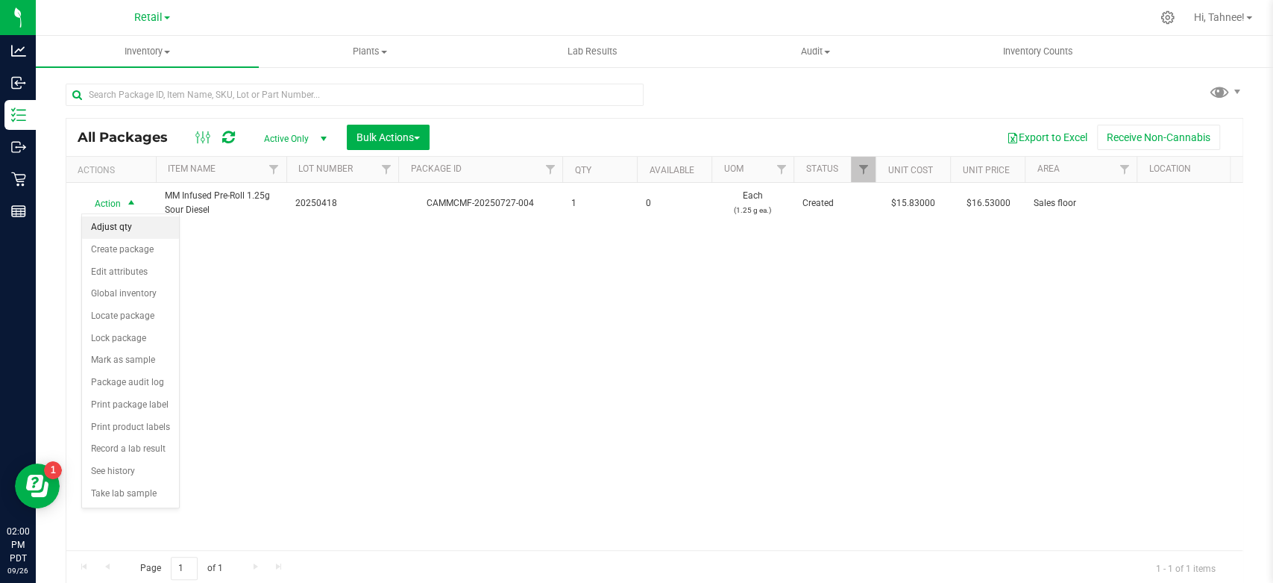
click at [113, 221] on li "Adjust qty" at bounding box center [130, 227] width 97 height 22
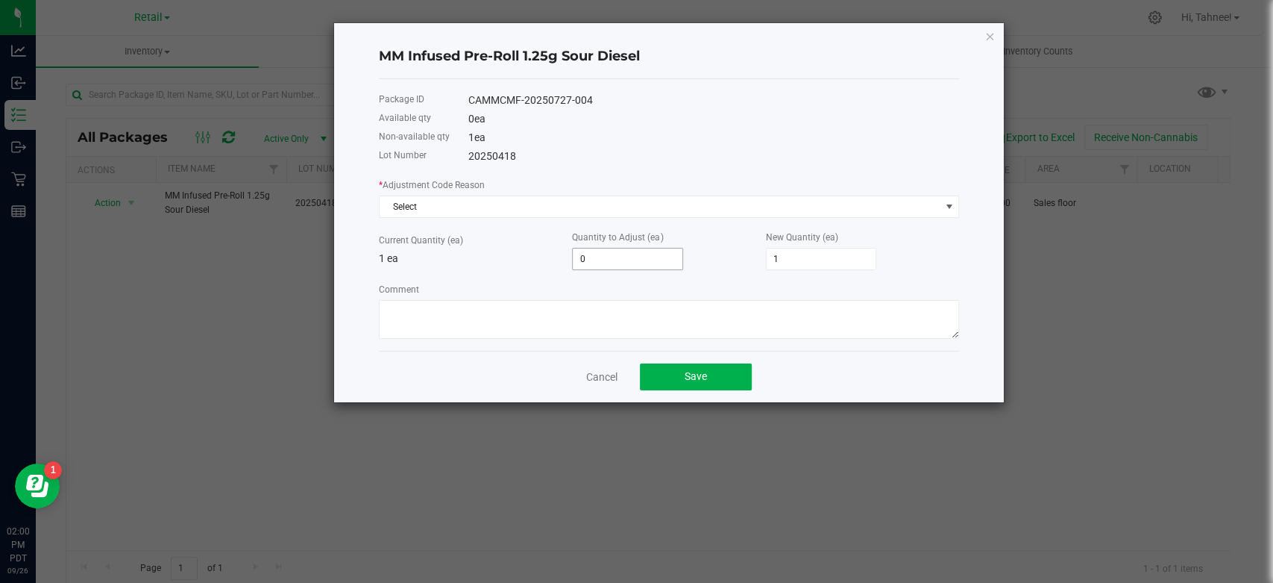
click at [605, 255] on input "0" at bounding box center [628, 258] width 110 height 21
type input "6"
type input "7"
click at [642, 251] on input "6" at bounding box center [628, 258] width 110 height 21
type input "1"
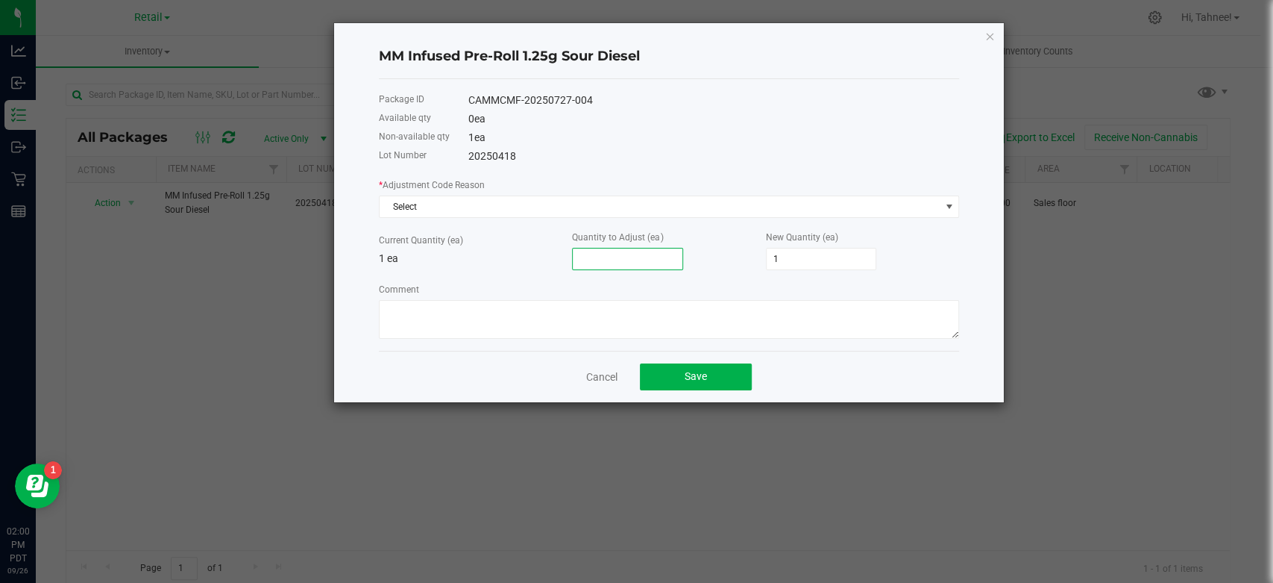
type input "5"
type input "6"
type input "5"
click at [673, 387] on button "Save" at bounding box center [696, 376] width 112 height 27
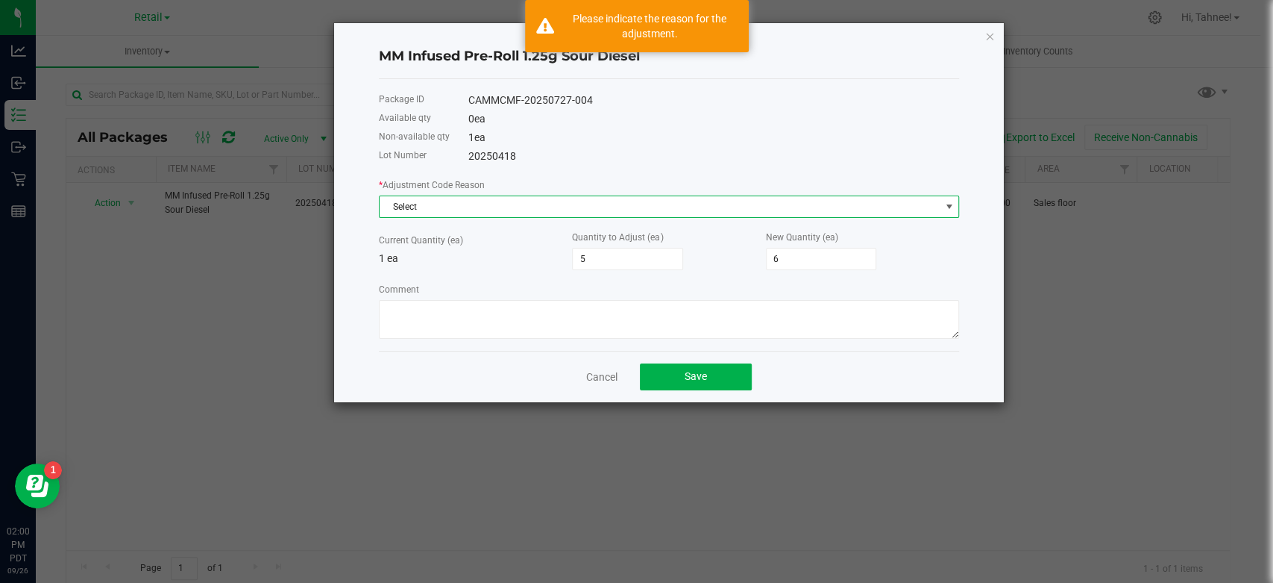
click at [562, 210] on span "Select" at bounding box center [660, 206] width 560 height 21
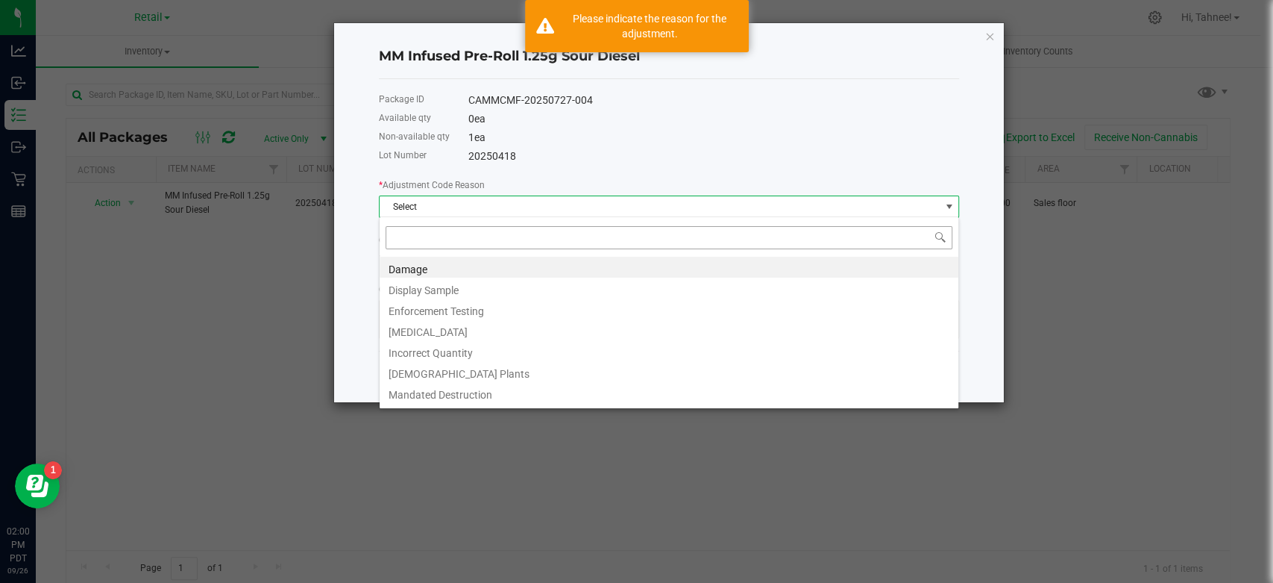
scroll to position [22, 580]
click at [435, 351] on li "Incorrect Quantity" at bounding box center [669, 350] width 579 height 21
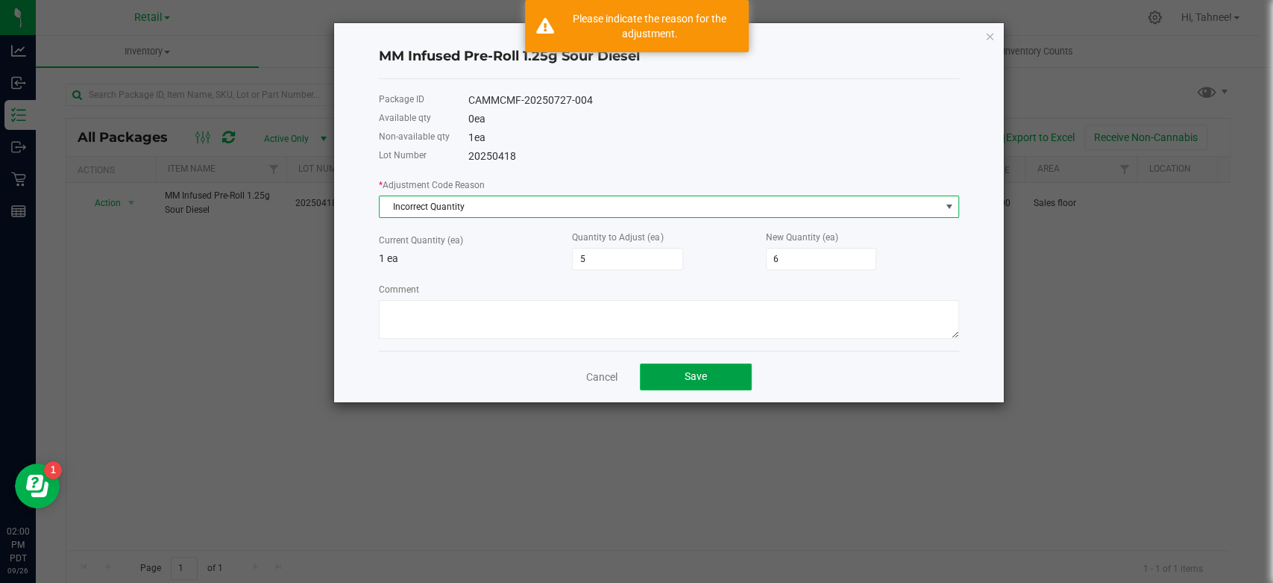
click at [688, 367] on button "Save" at bounding box center [696, 376] width 112 height 27
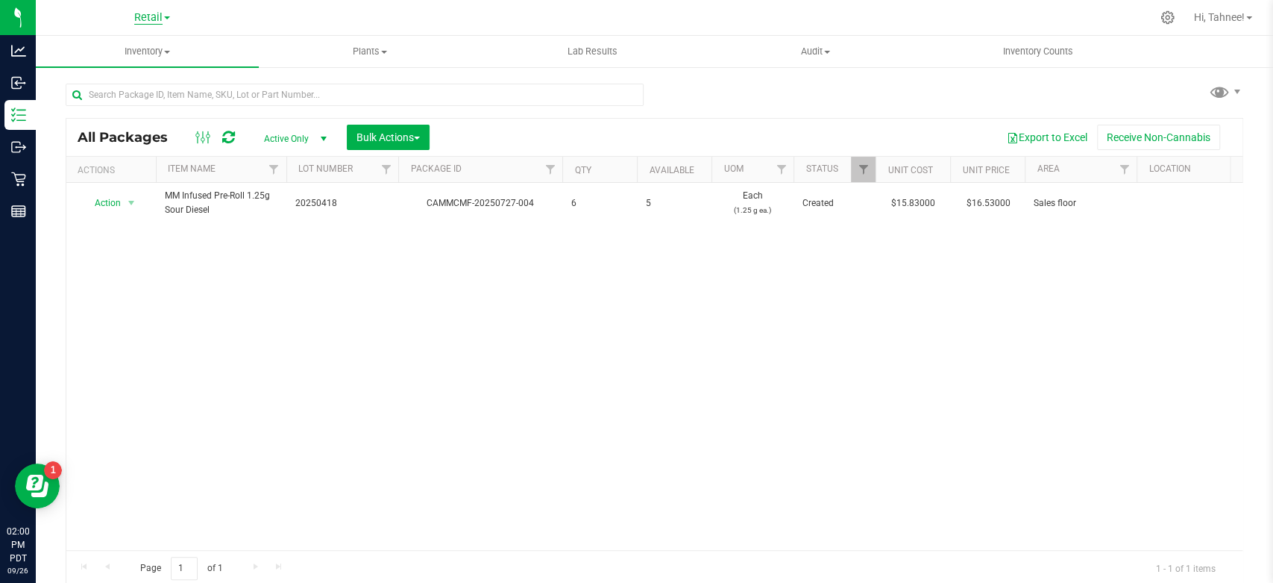
click at [162, 24] on span "Retail" at bounding box center [148, 17] width 28 height 13
click at [109, 58] on link "Manufacturing" at bounding box center [152, 53] width 218 height 20
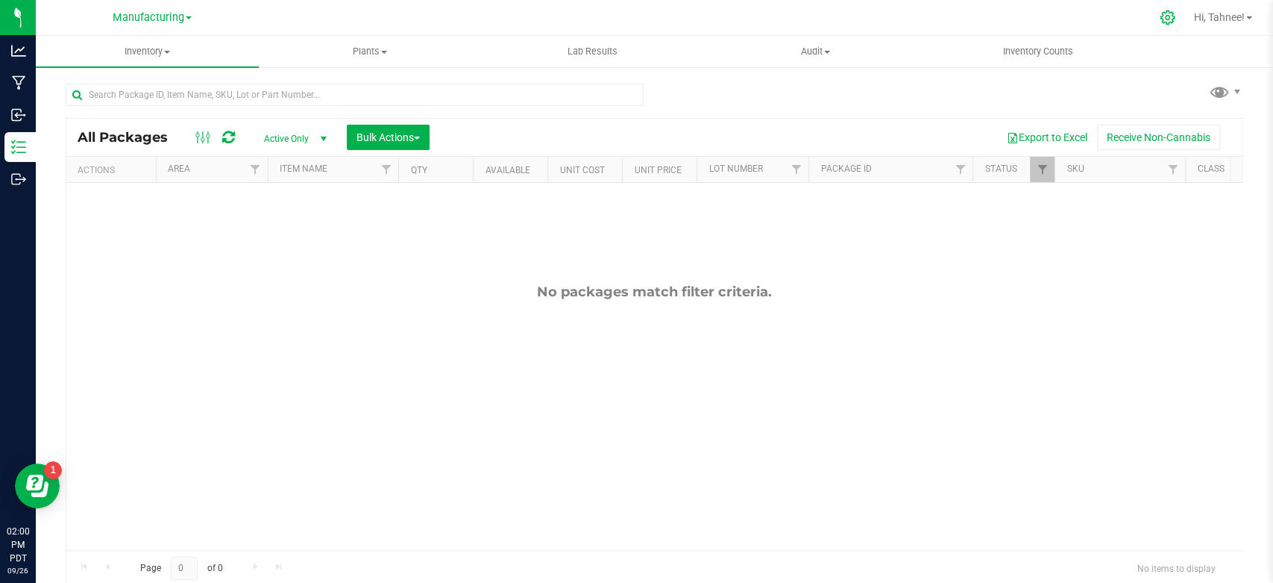
click at [1165, 21] on icon at bounding box center [1168, 18] width 16 height 16
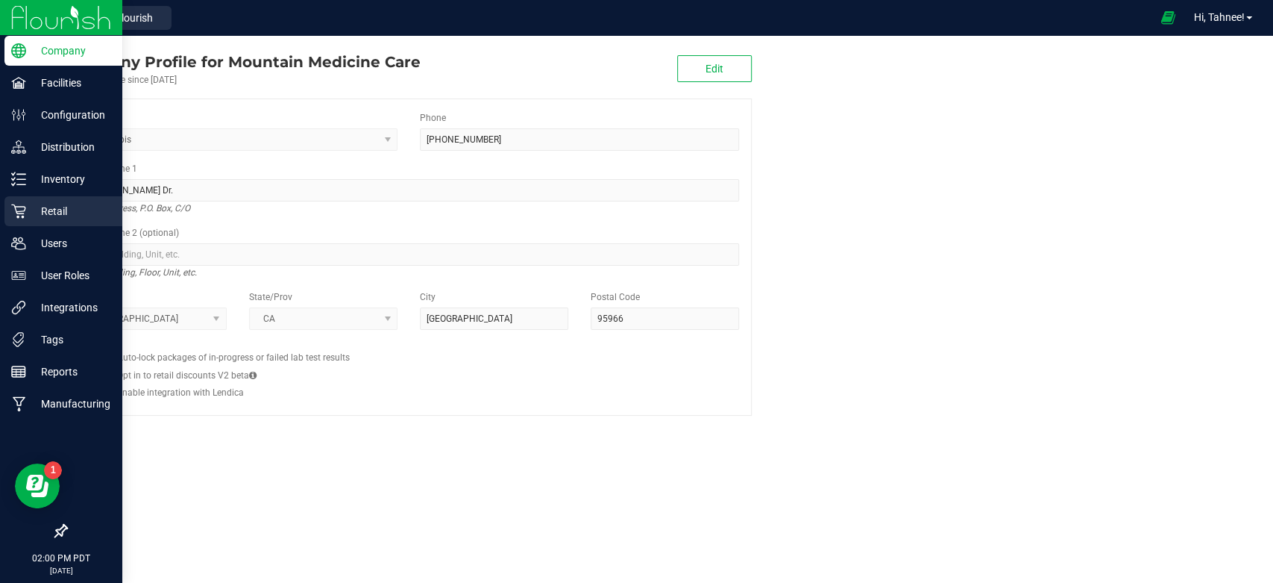
click at [60, 215] on p "Retail" at bounding box center [71, 211] width 90 height 18
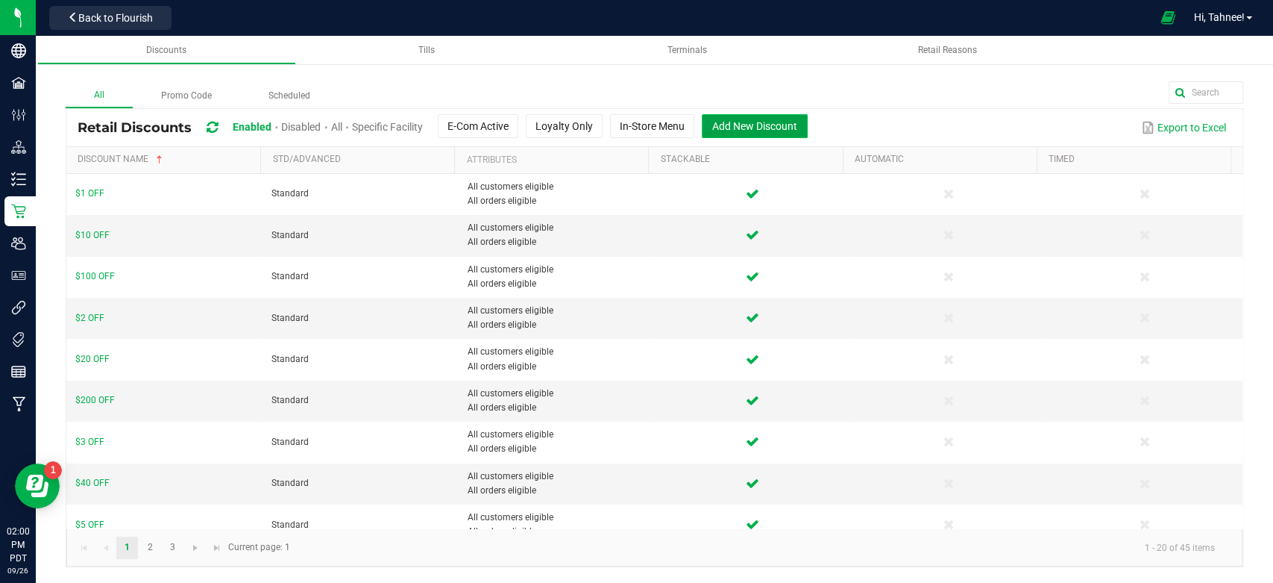
click at [777, 128] on span "Add New Discount" at bounding box center [754, 126] width 85 height 12
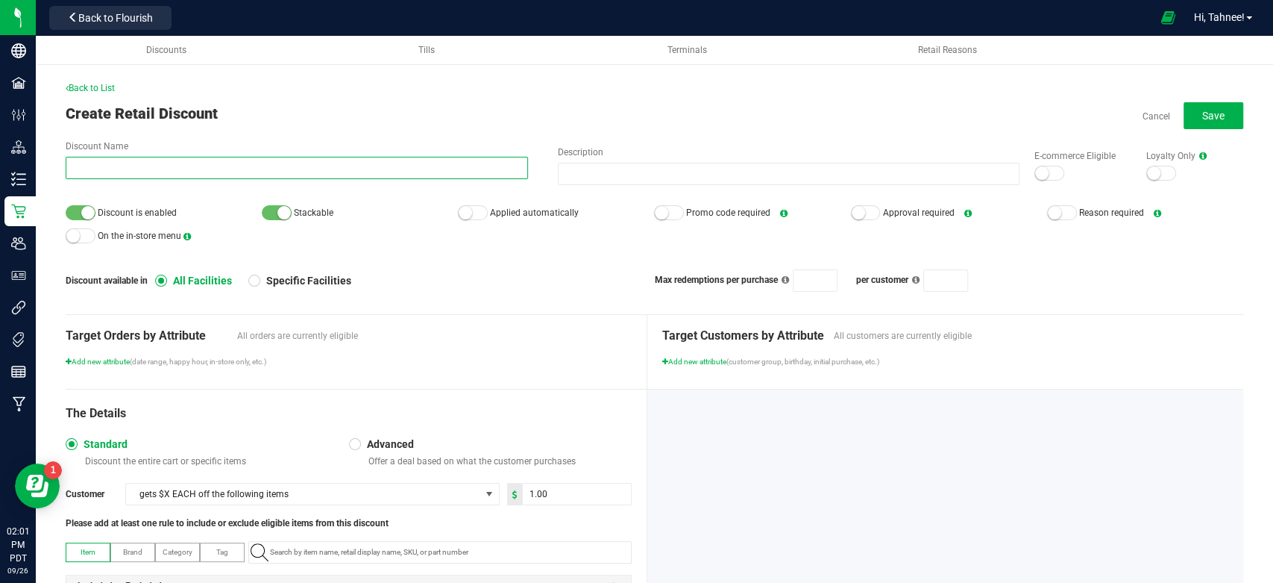
click at [336, 167] on input "Discount Name" at bounding box center [297, 168] width 462 height 22
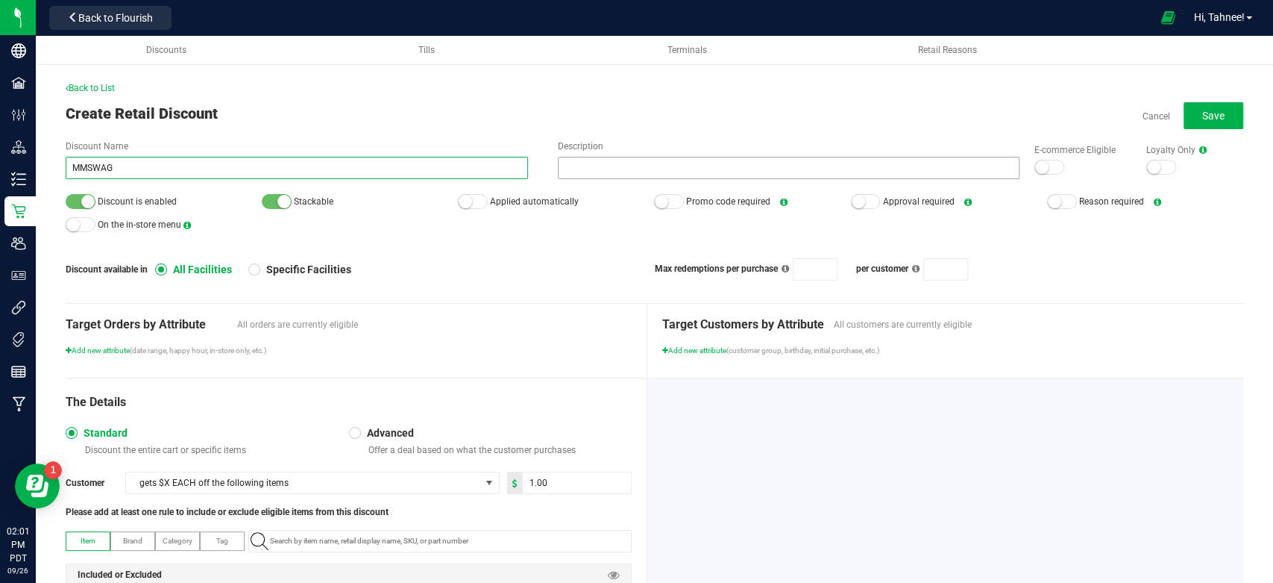
type input "MMSWAG"
click at [747, 163] on input "Description" at bounding box center [789, 168] width 462 height 22
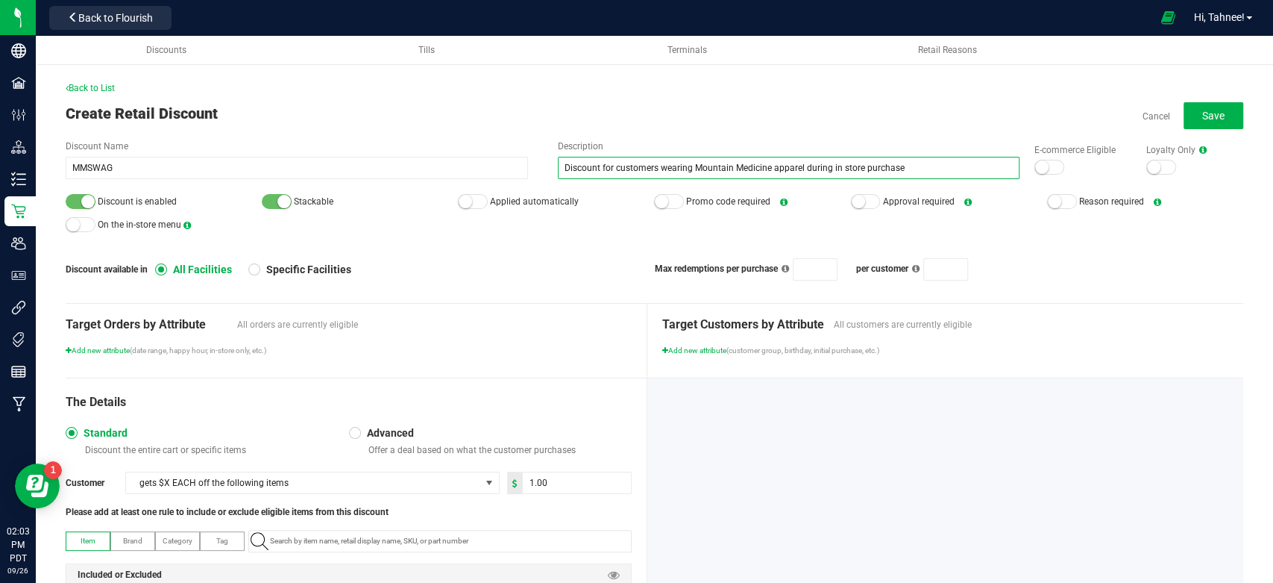
type input "Discount for customers wearing Mountain Medicine apparel during in store purcha…"
click at [269, 202] on div at bounding box center [277, 201] width 30 height 15
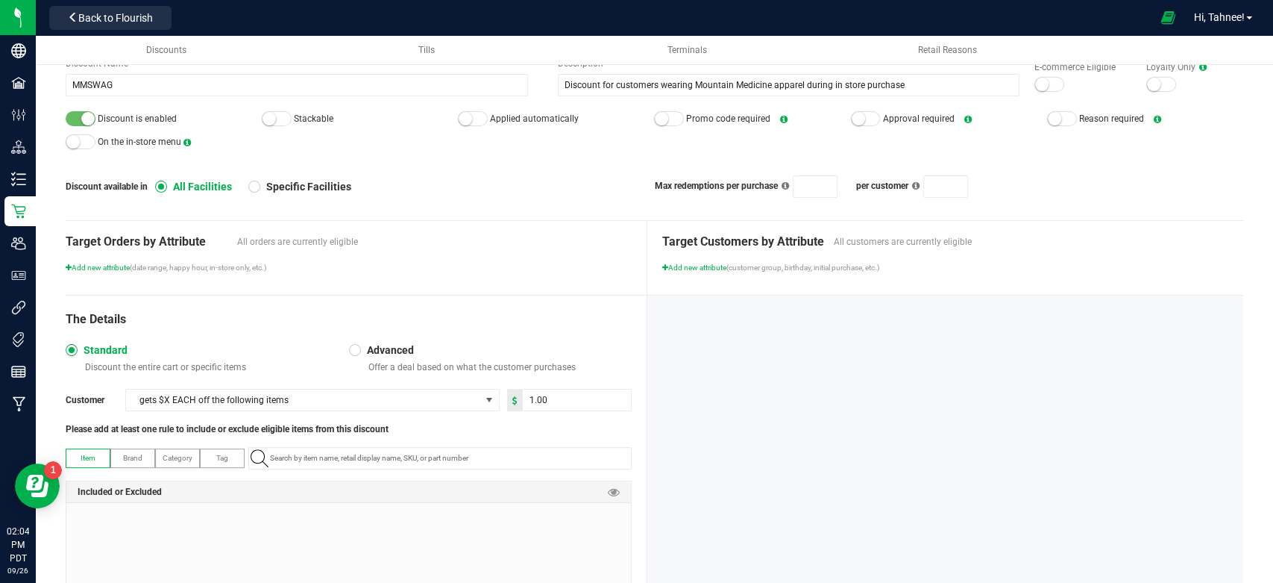
click at [668, 112] on div at bounding box center [669, 118] width 30 height 15
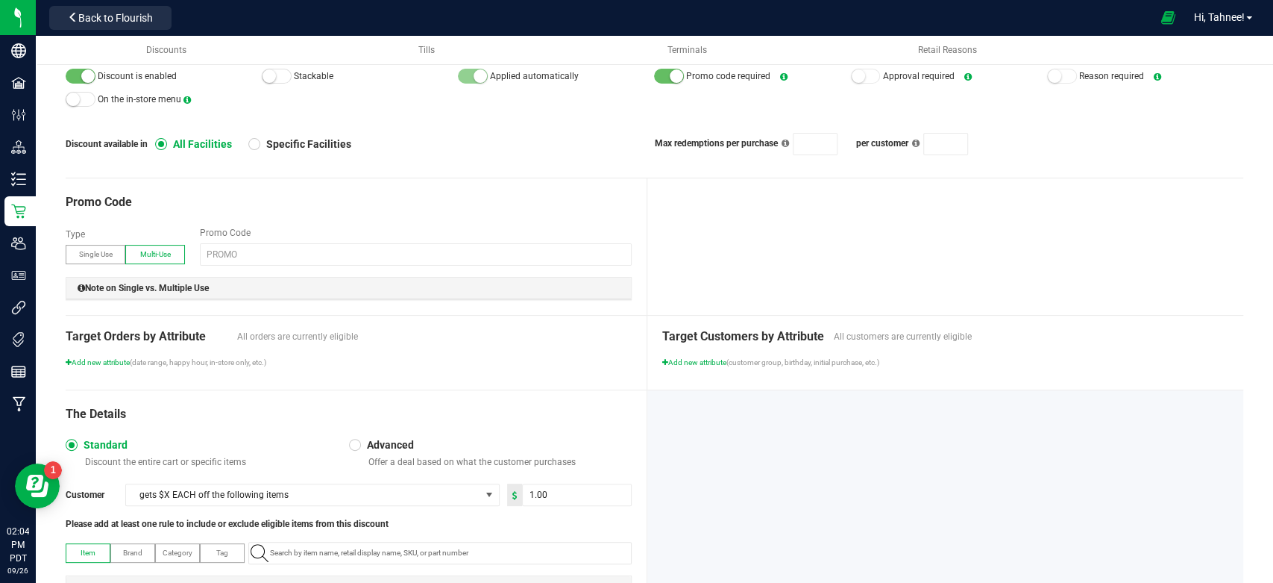
scroll to position [166, 0]
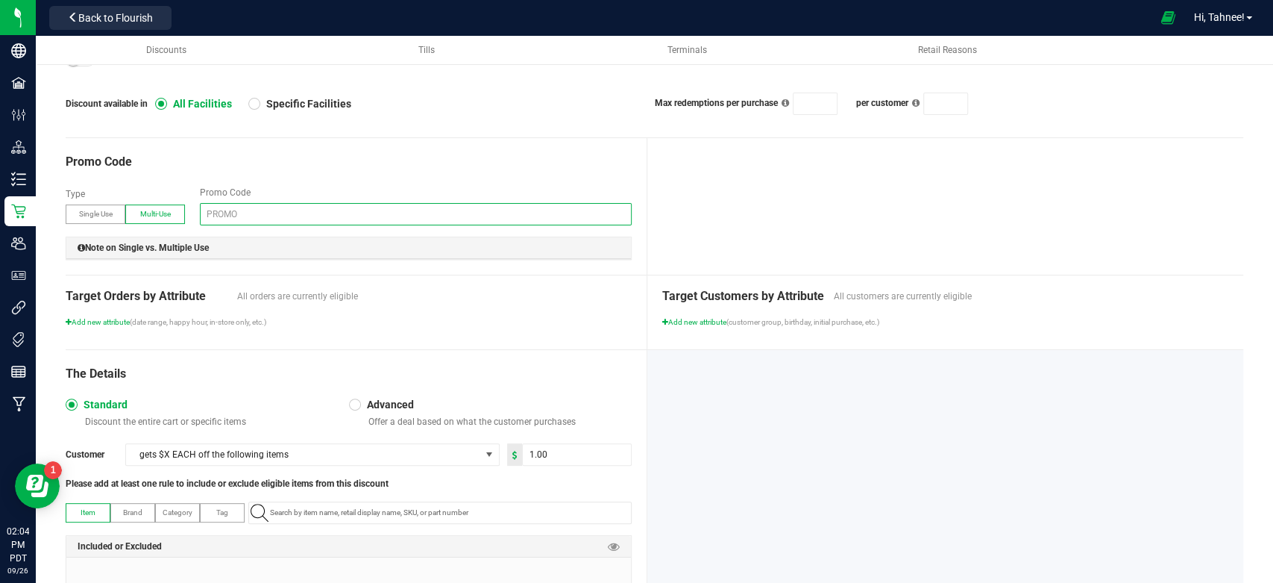
click at [338, 222] on input "text" at bounding box center [416, 214] width 432 height 22
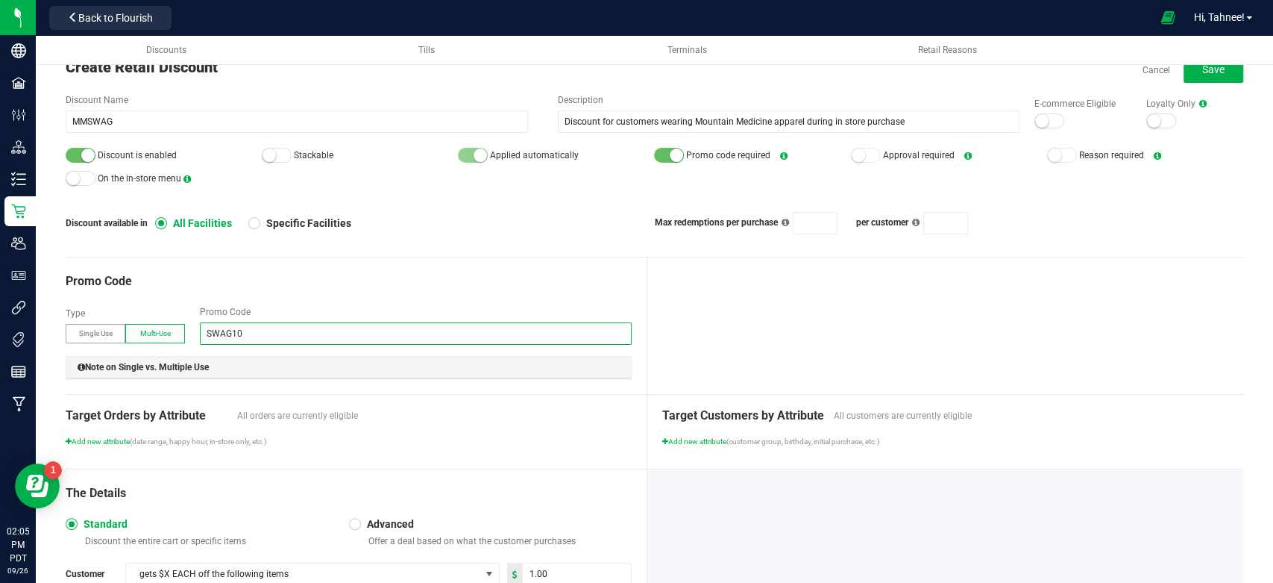
scroll to position [0, 0]
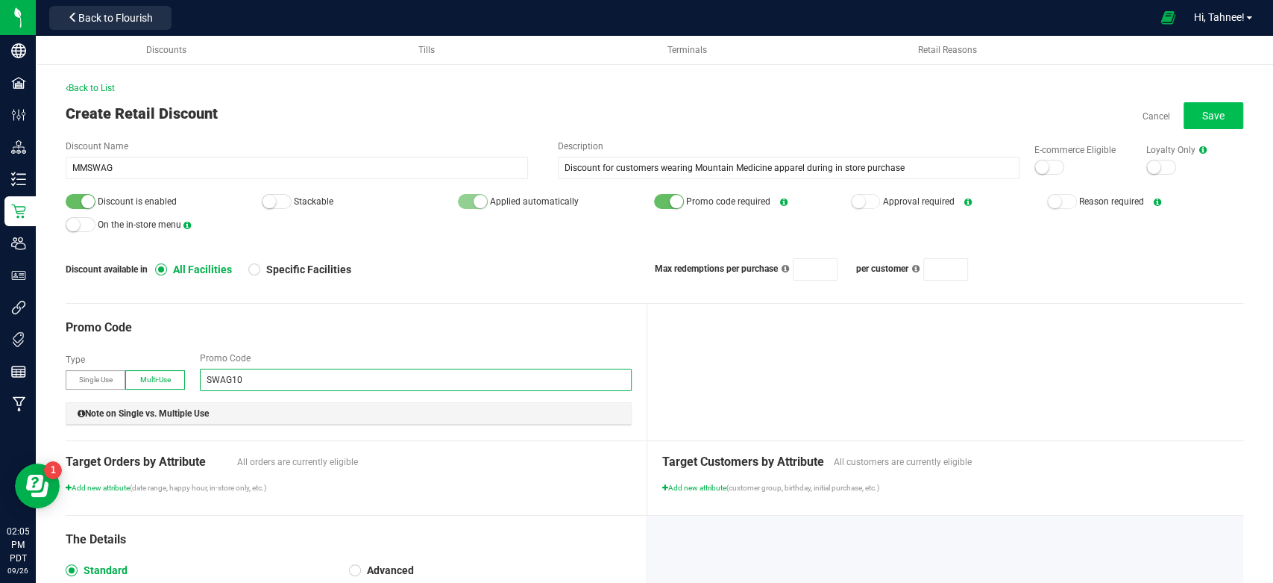
type input "SWAG10"
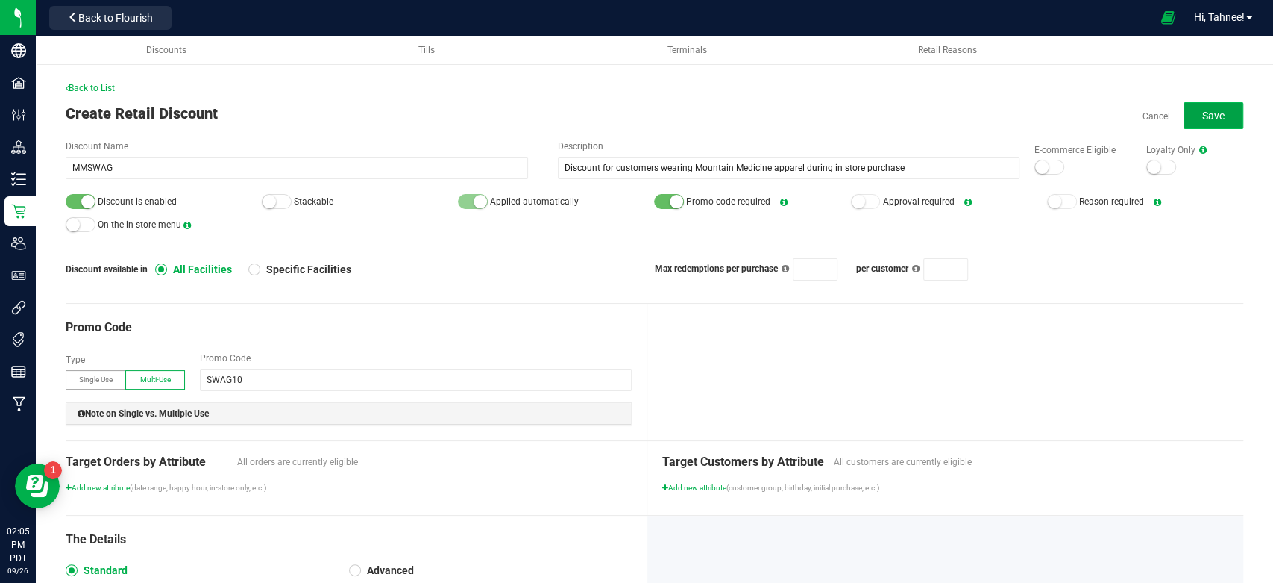
click at [1202, 112] on span "Save" at bounding box center [1213, 116] width 22 height 12
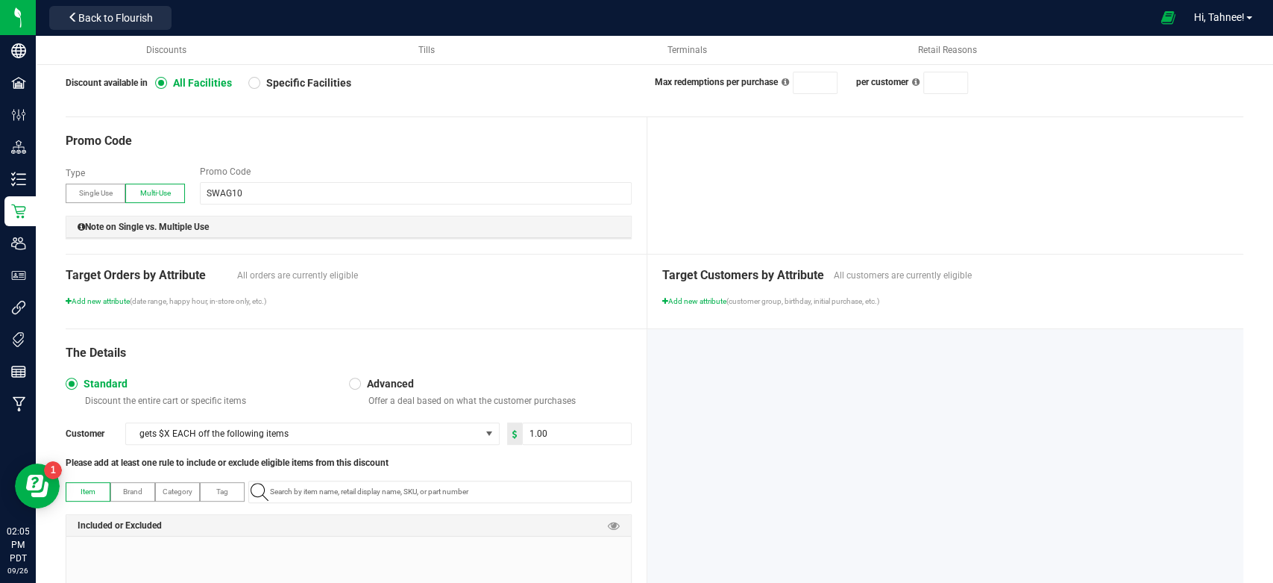
scroll to position [295, 0]
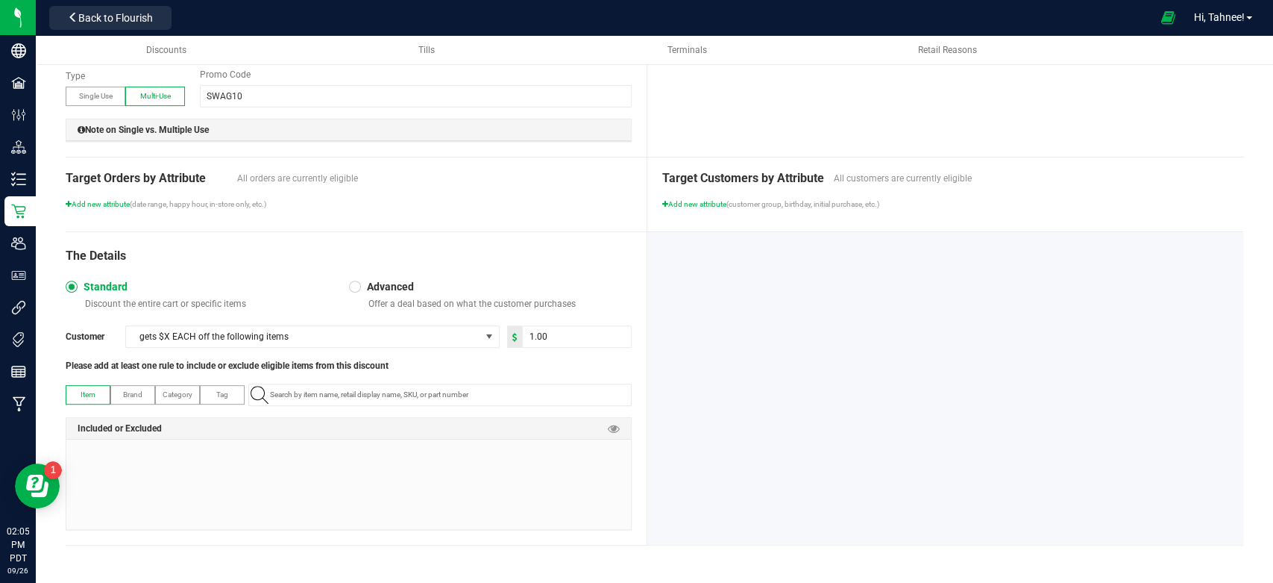
click at [213, 397] on label "Tag" at bounding box center [222, 395] width 43 height 18
click at [177, 395] on span "Category" at bounding box center [178, 394] width 30 height 8
click at [99, 398] on label "Item" at bounding box center [87, 395] width 43 height 18
click at [171, 393] on span "Category" at bounding box center [178, 394] width 30 height 8
click at [284, 403] on input "NO DATA FOUND" at bounding box center [447, 394] width 367 height 21
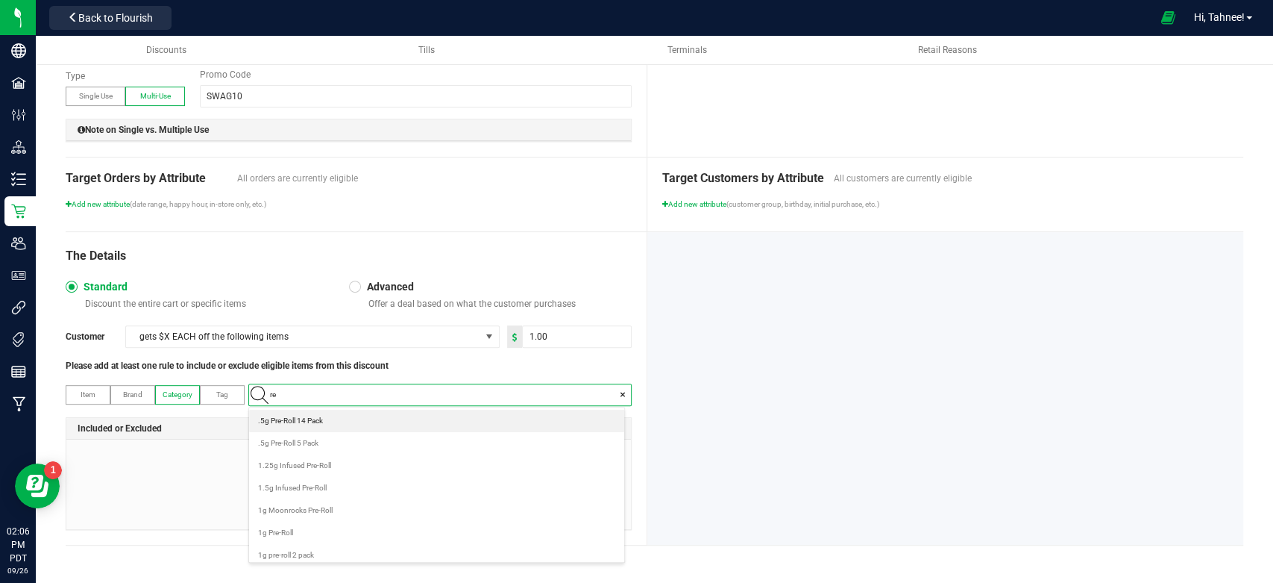
scroll to position [20, 369]
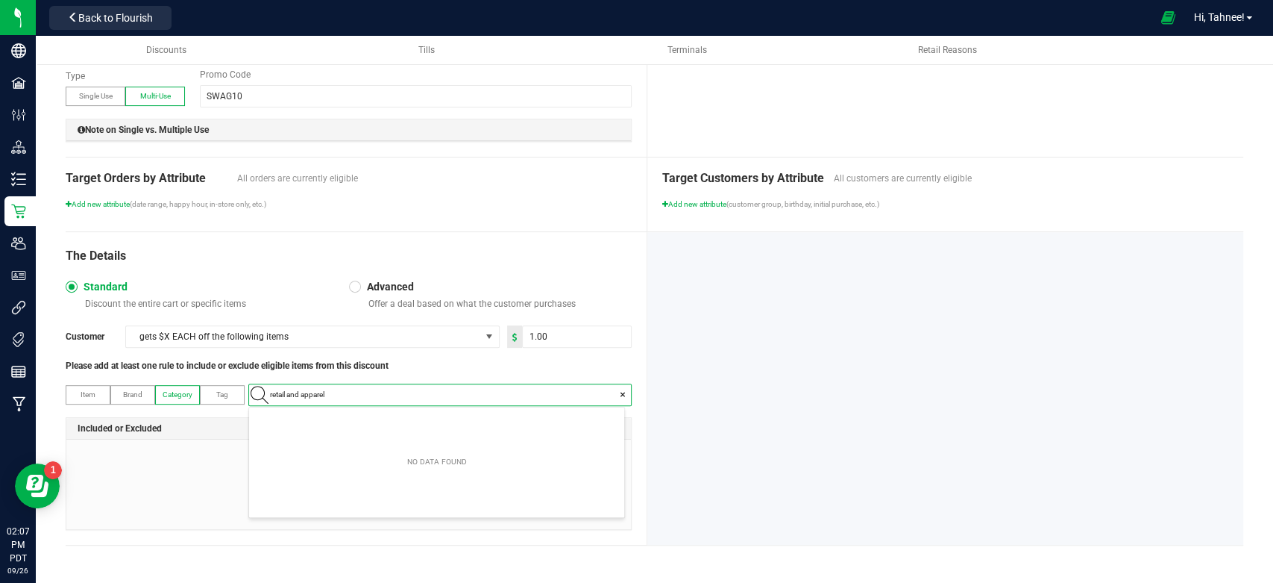
type input "retail and apparel"
click at [629, 480] on div "The Details Standard Discount the entire cart or specific items Advanced Offer …" at bounding box center [357, 388] width 582 height 313
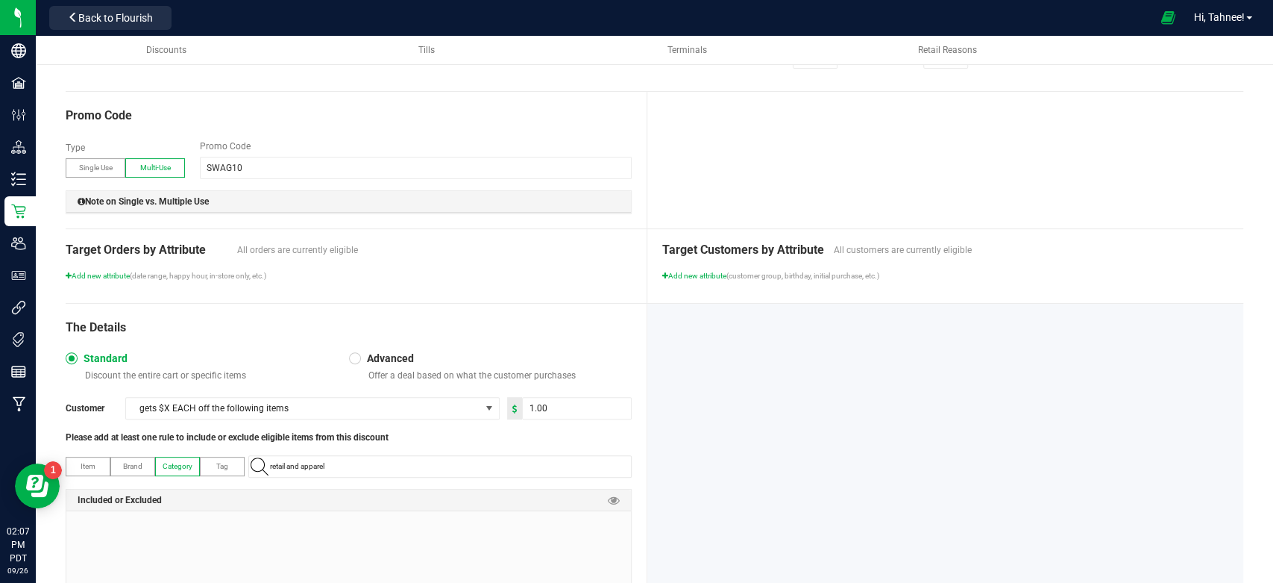
scroll to position [295, 0]
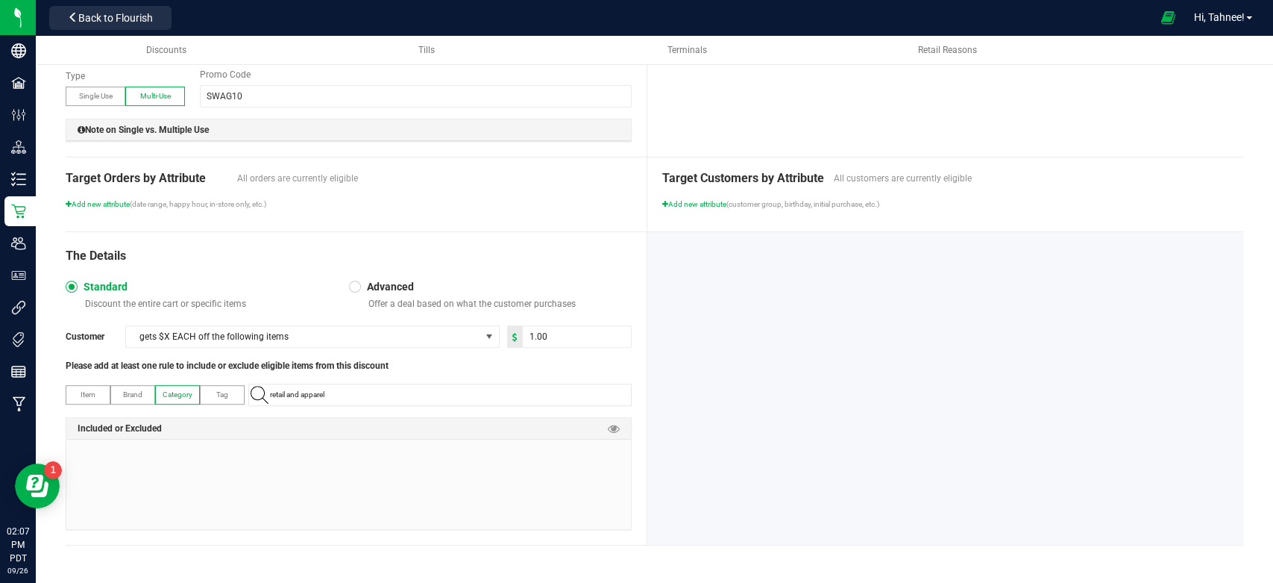
click at [532, 472] on div at bounding box center [348, 484] width 565 height 90
click at [356, 476] on div at bounding box center [348, 484] width 565 height 90
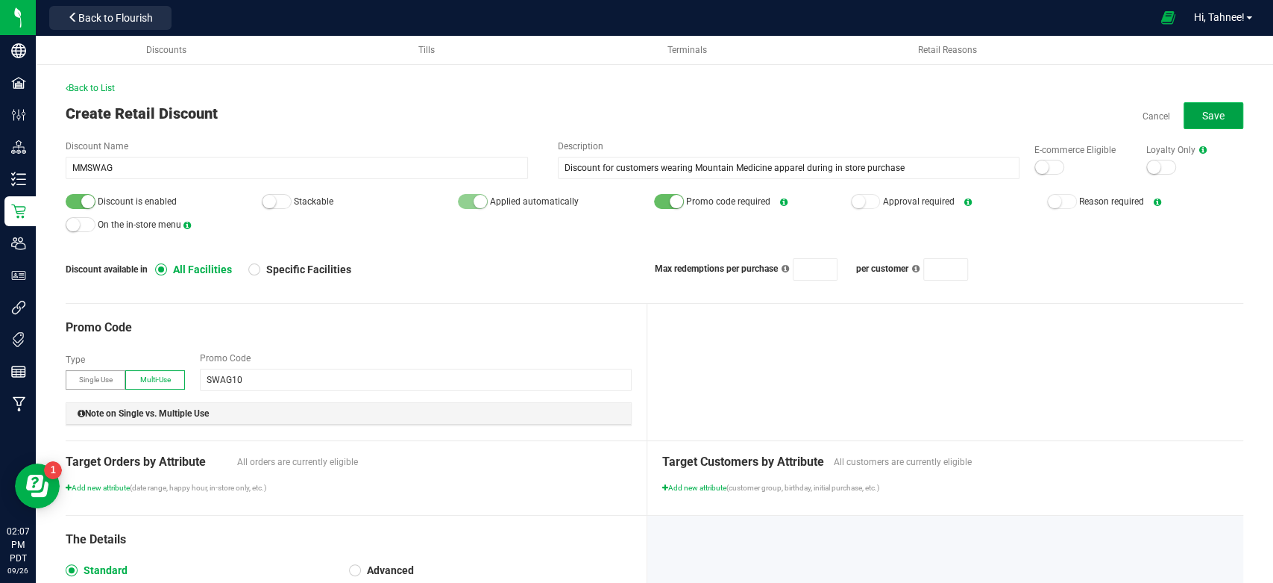
click at [1218, 112] on button "Save" at bounding box center [1214, 115] width 60 height 27
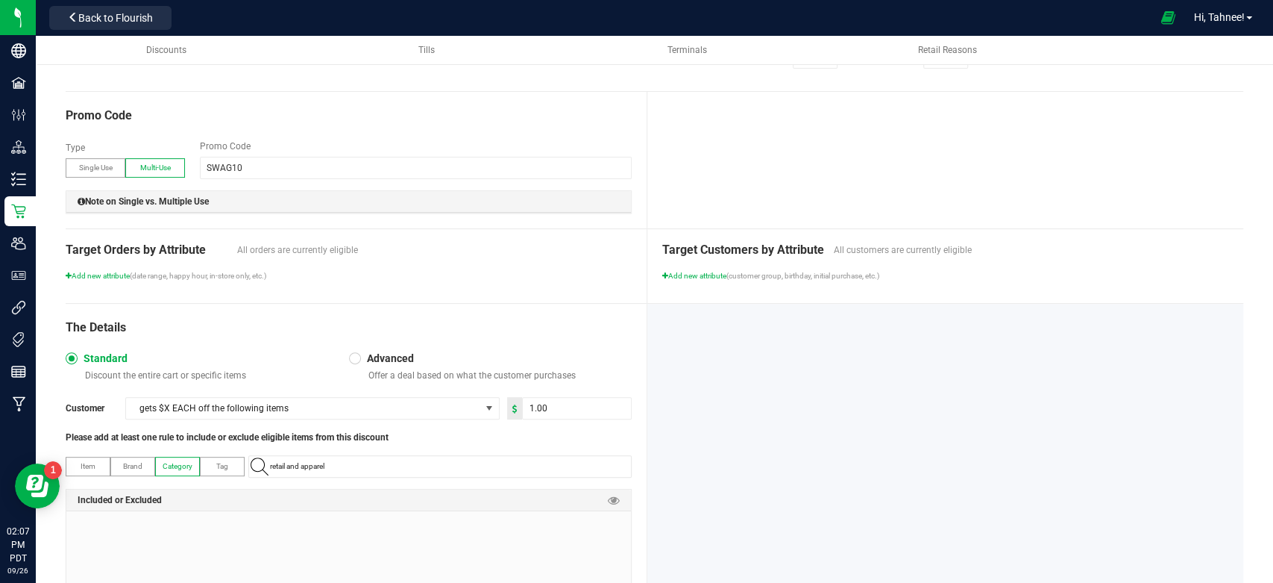
scroll to position [295, 0]
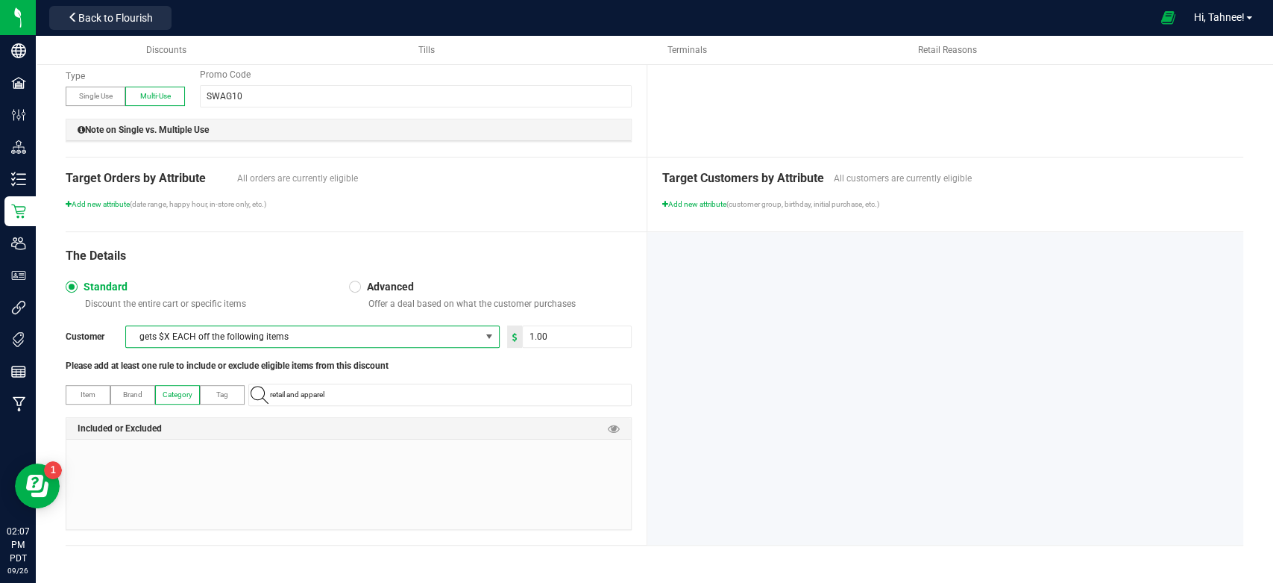
click at [485, 340] on span at bounding box center [489, 336] width 12 height 12
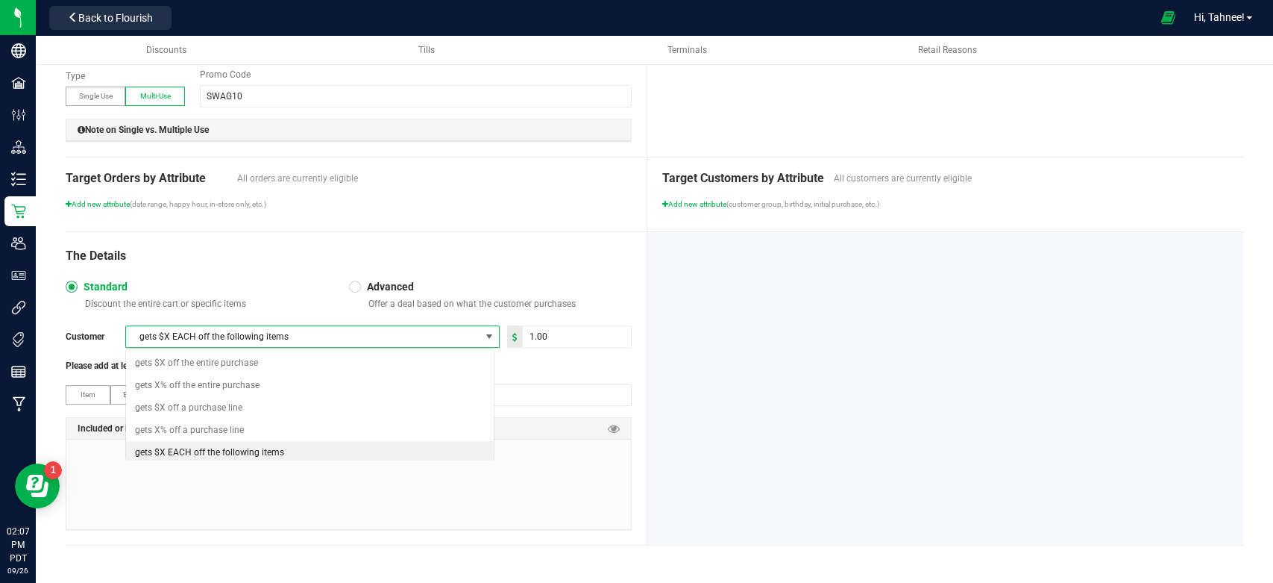
scroll to position [22, 370]
click at [236, 387] on span "gets X% off the entire purchase" at bounding box center [197, 384] width 125 height 15
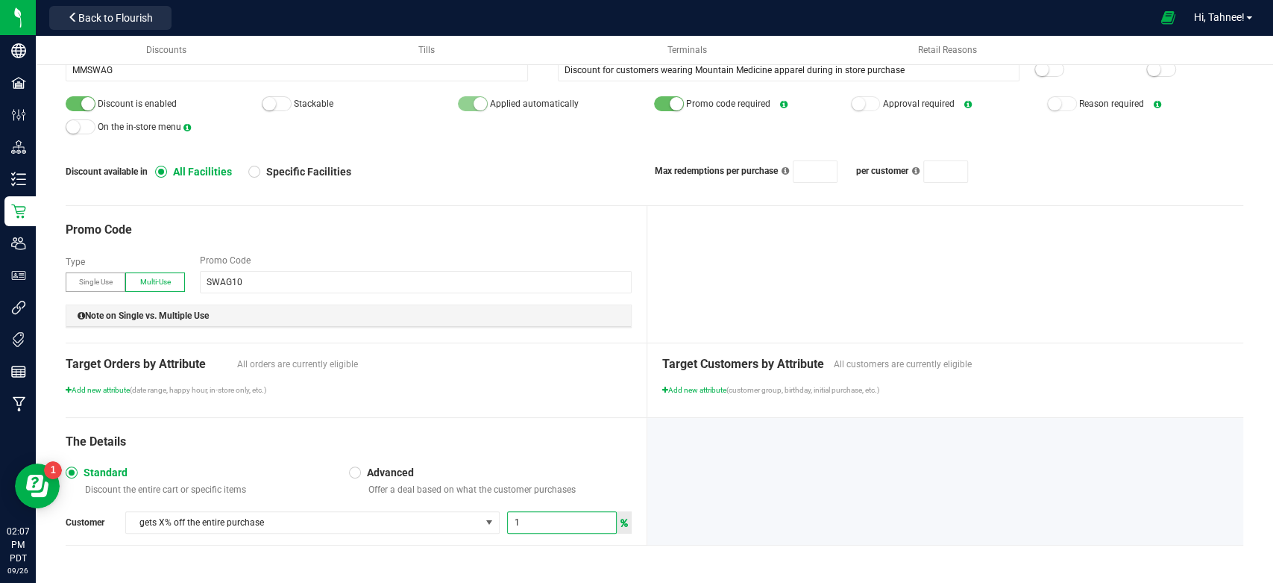
click at [541, 519] on input "1" at bounding box center [562, 522] width 108 height 21
type input "0"
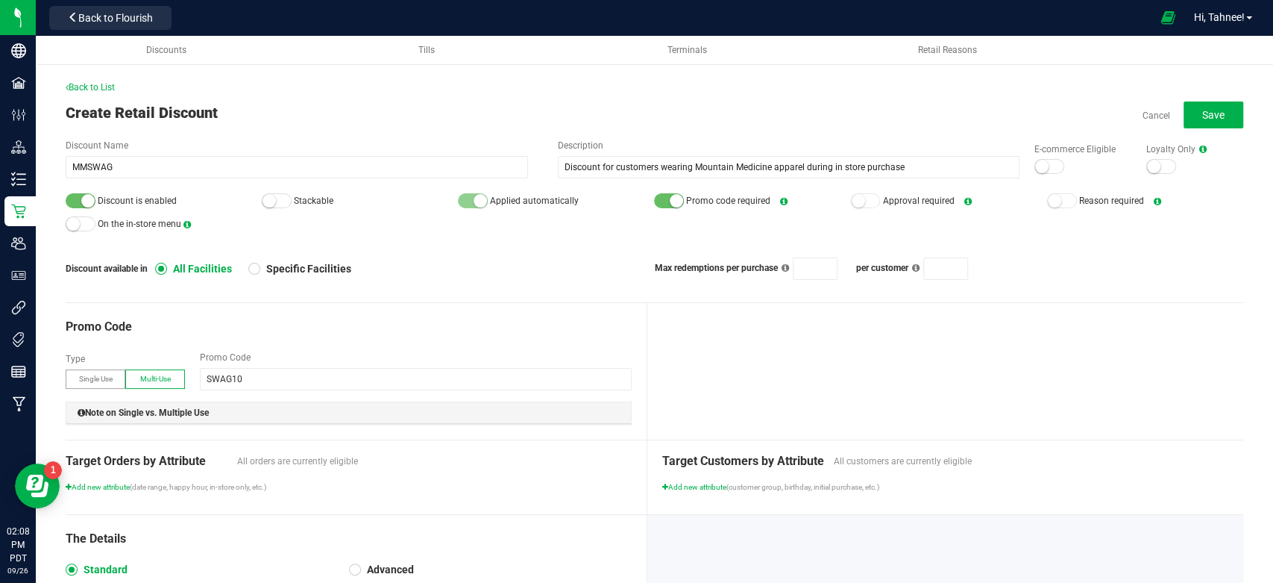
scroll to position [0, 0]
type input "2"
click at [1219, 105] on button "Save" at bounding box center [1214, 115] width 60 height 27
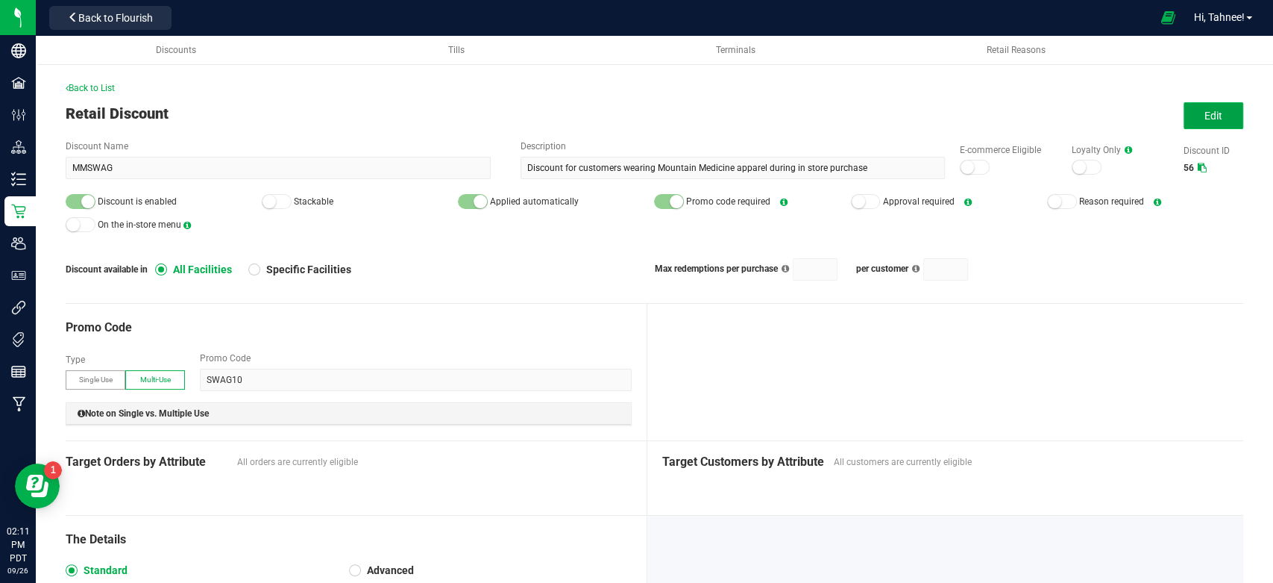
click at [1224, 110] on button "Edit" at bounding box center [1214, 115] width 60 height 27
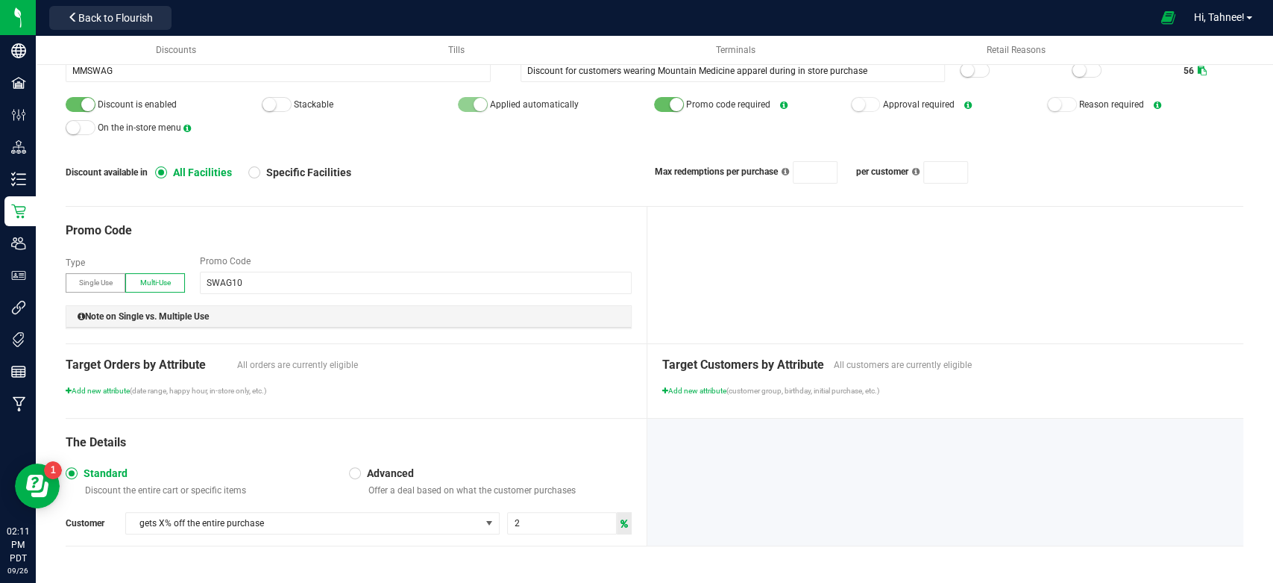
scroll to position [110, 0]
click at [528, 518] on input "2" at bounding box center [562, 522] width 108 height 21
type input "4"
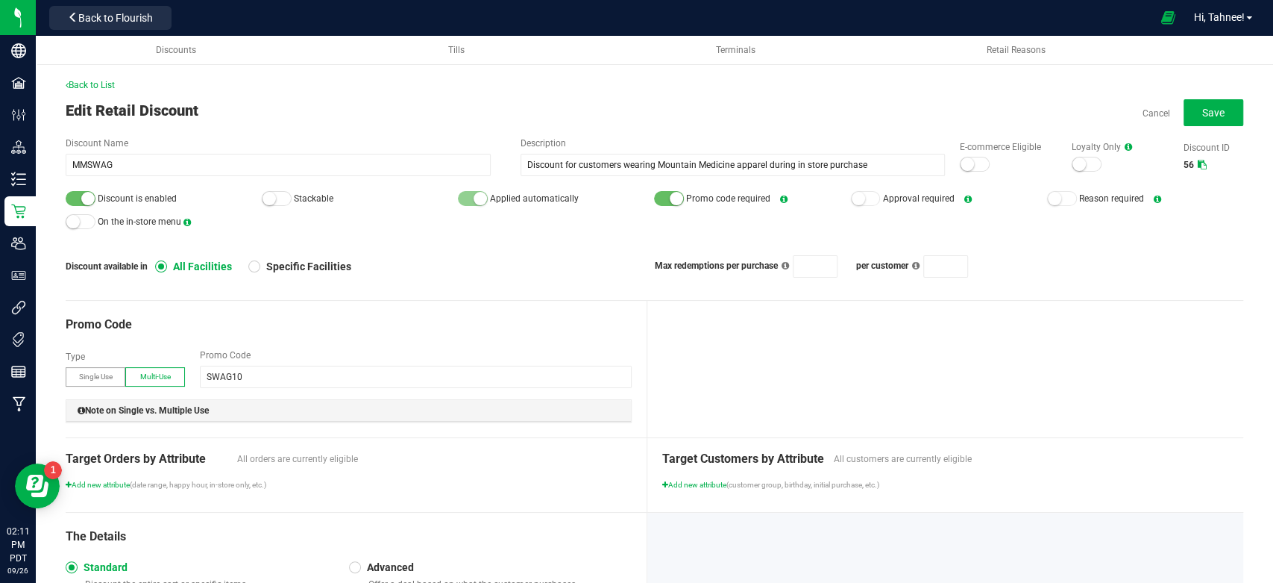
scroll to position [0, 0]
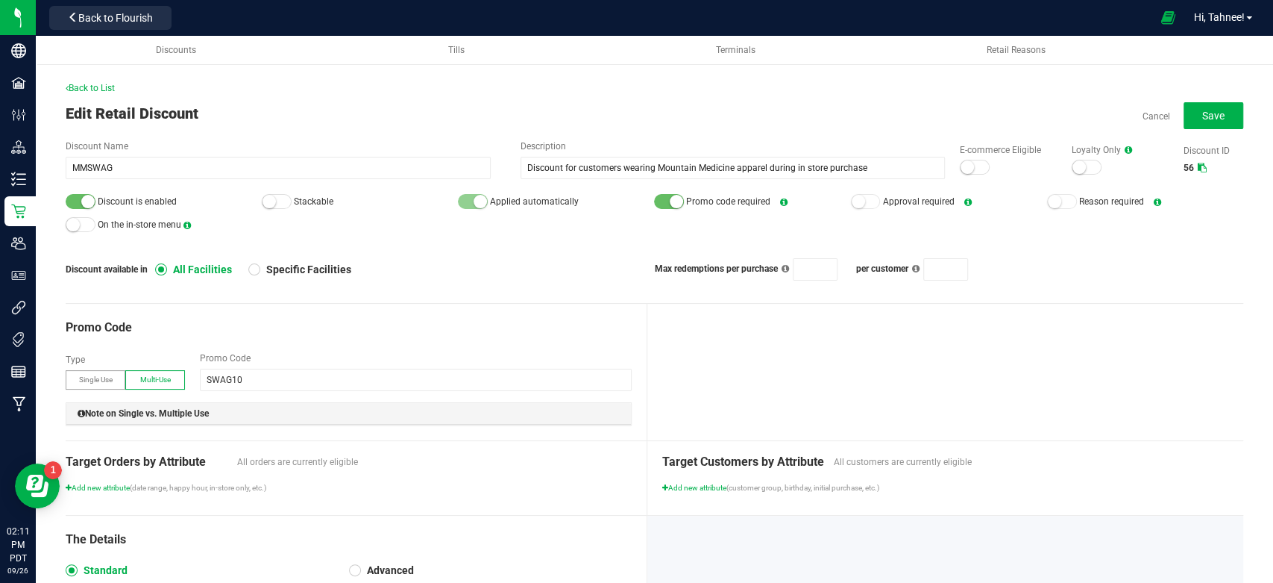
type input "10"
click at [1185, 112] on button "Save" at bounding box center [1214, 115] width 60 height 27
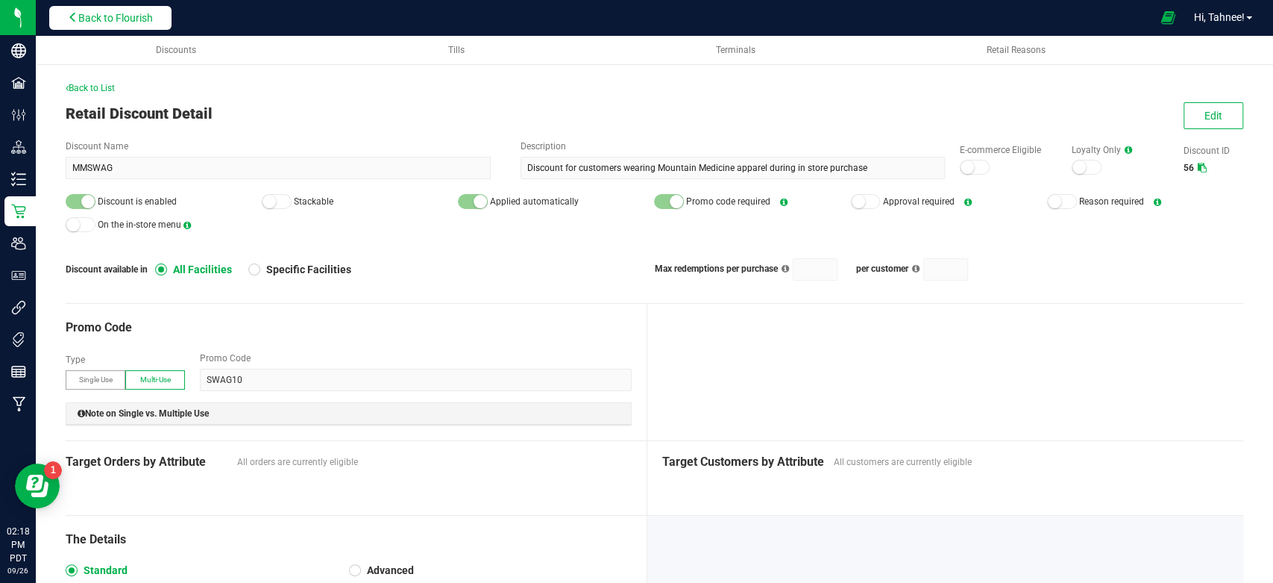
click at [113, 16] on span "Back to Flourish" at bounding box center [115, 18] width 75 height 12
